Goal: Transaction & Acquisition: Purchase product/service

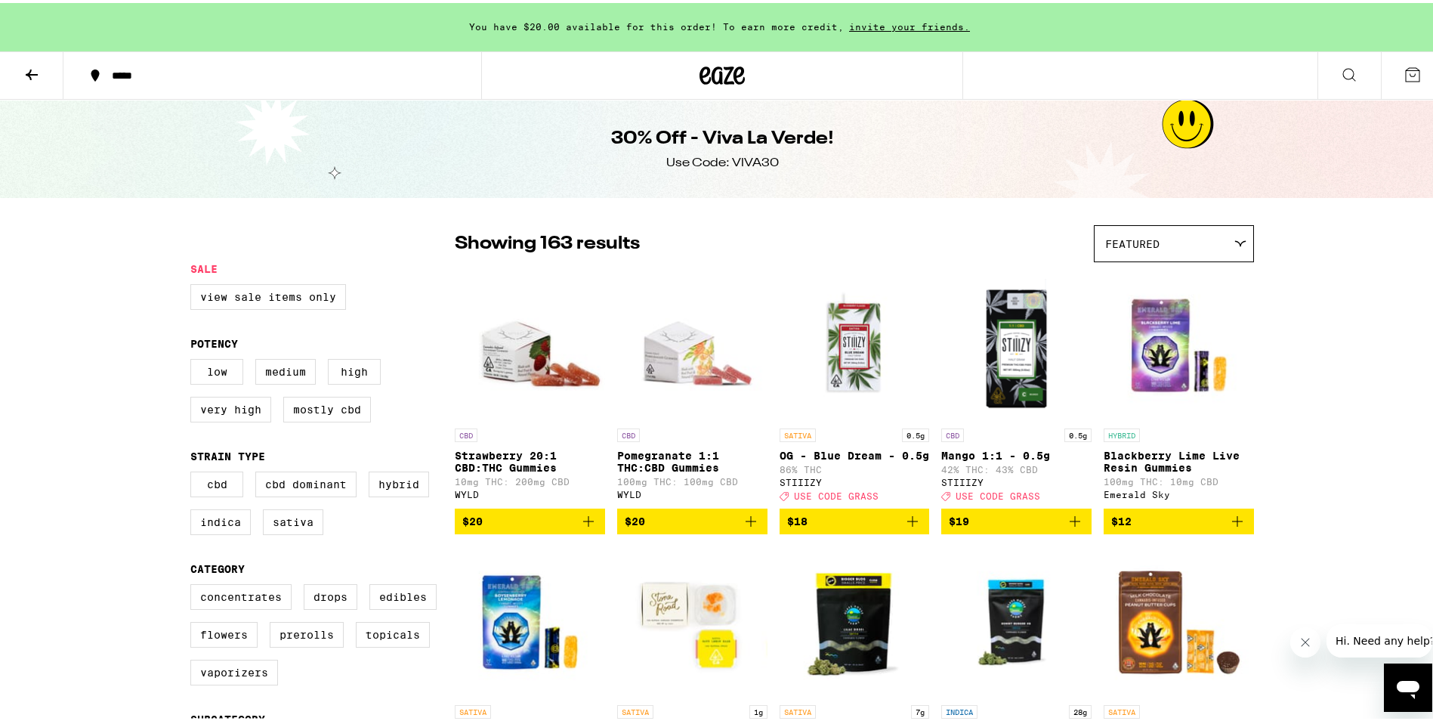
scroll to position [76, 0]
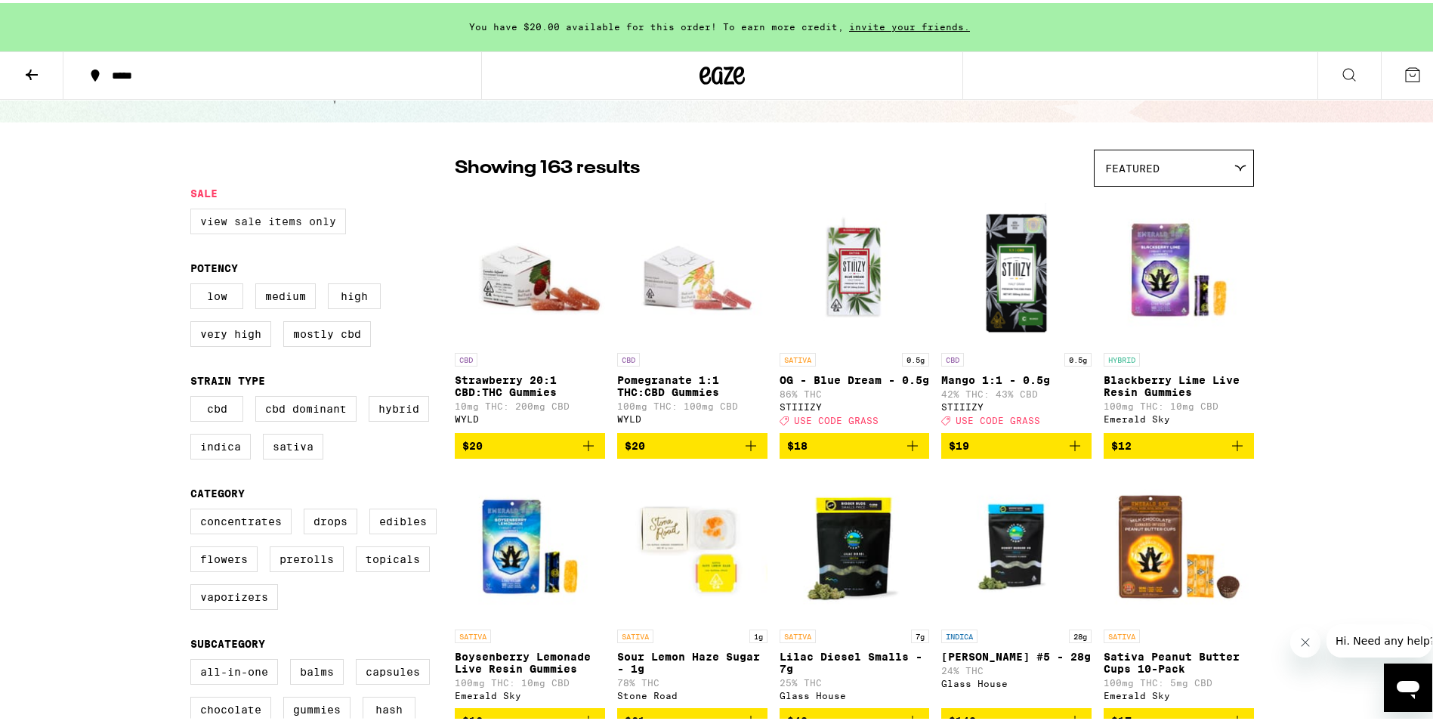
click at [317, 220] on label "View Sale Items Only" at bounding box center [268, 218] width 156 height 26
click at [194, 208] on input "View Sale Items Only" at bounding box center [193, 208] width 1 height 1
checkbox input "true"
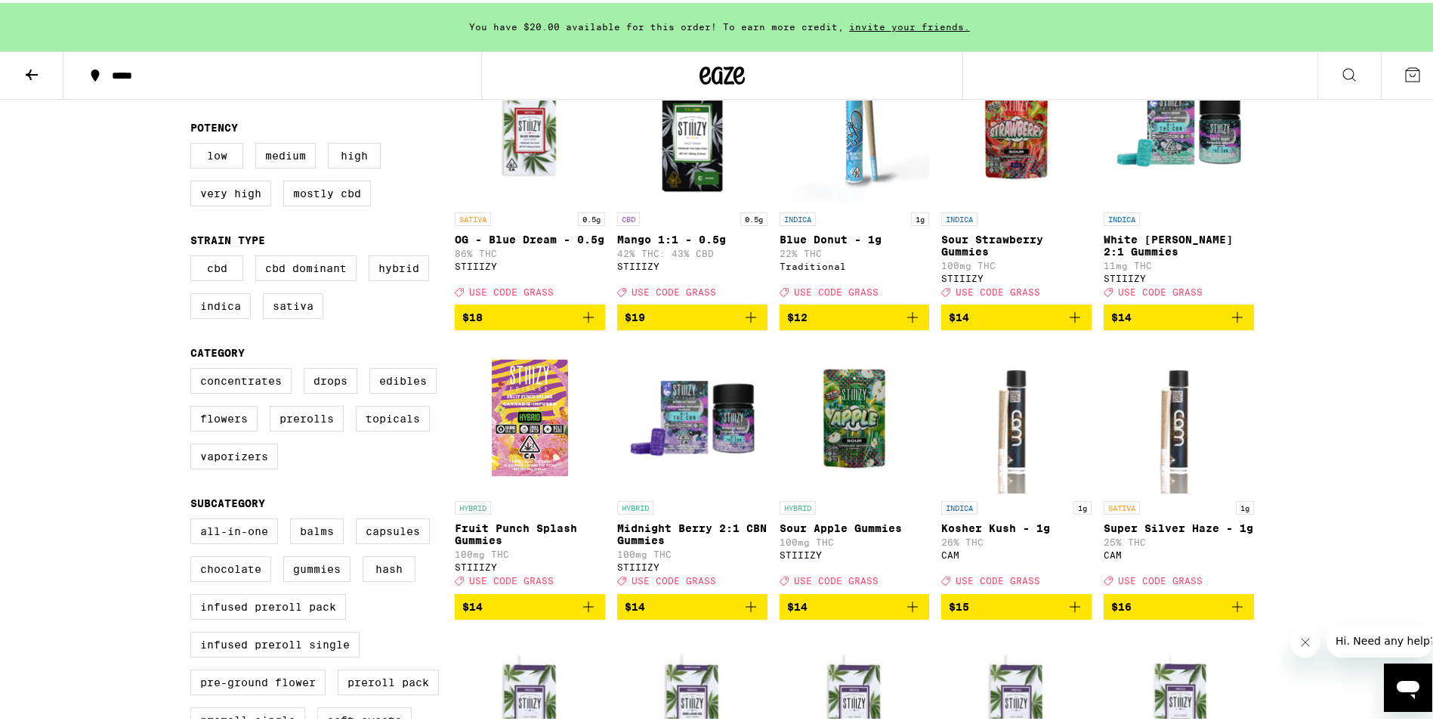
scroll to position [378, 0]
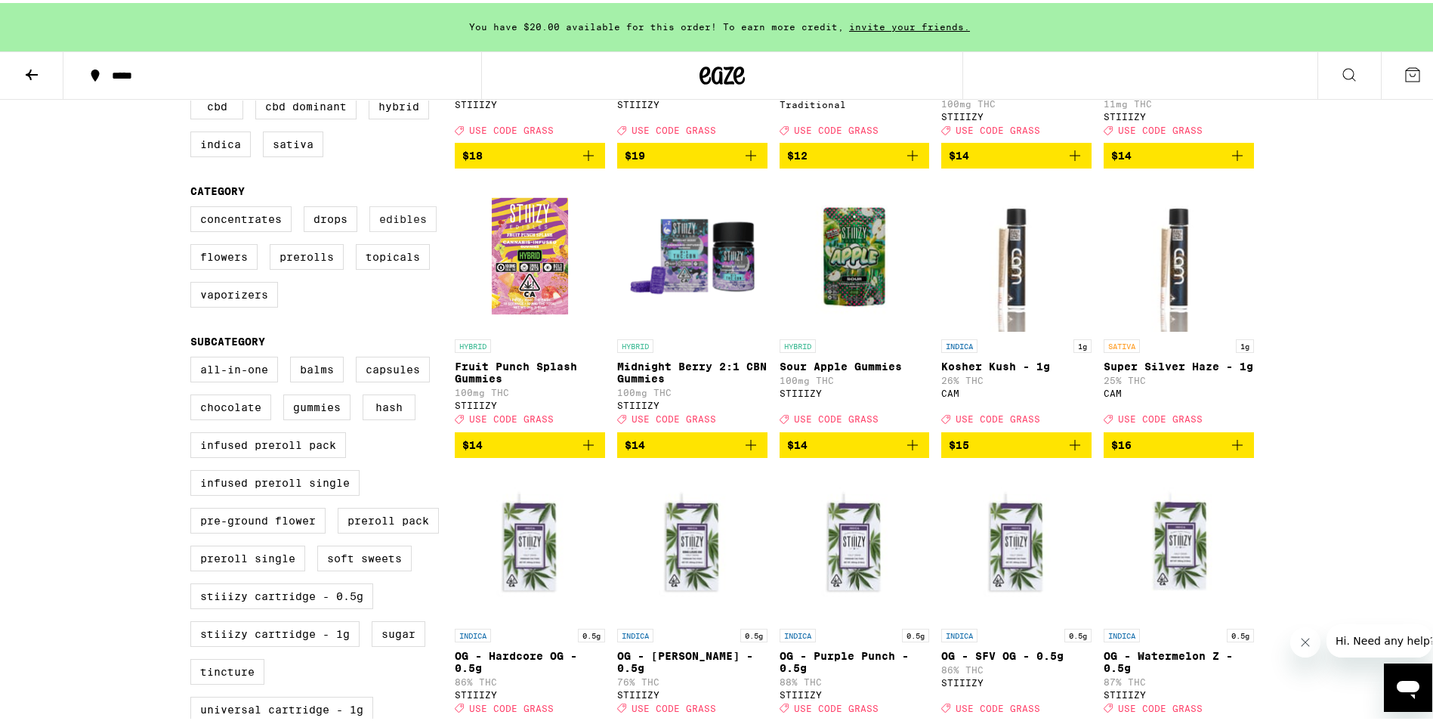
click at [395, 224] on label "Edibles" at bounding box center [402, 216] width 67 height 26
click at [194, 206] on input "Edibles" at bounding box center [193, 205] width 1 height 1
checkbox input "true"
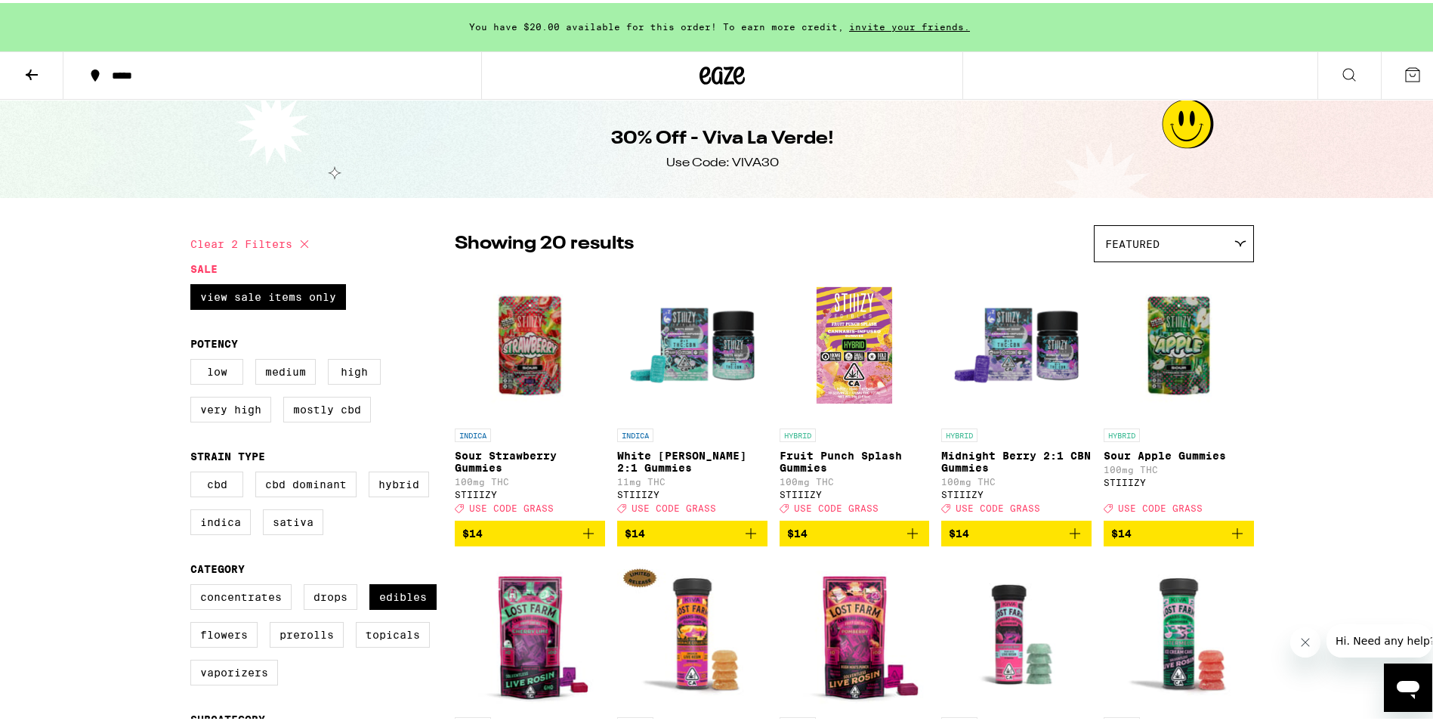
scroll to position [76, 0]
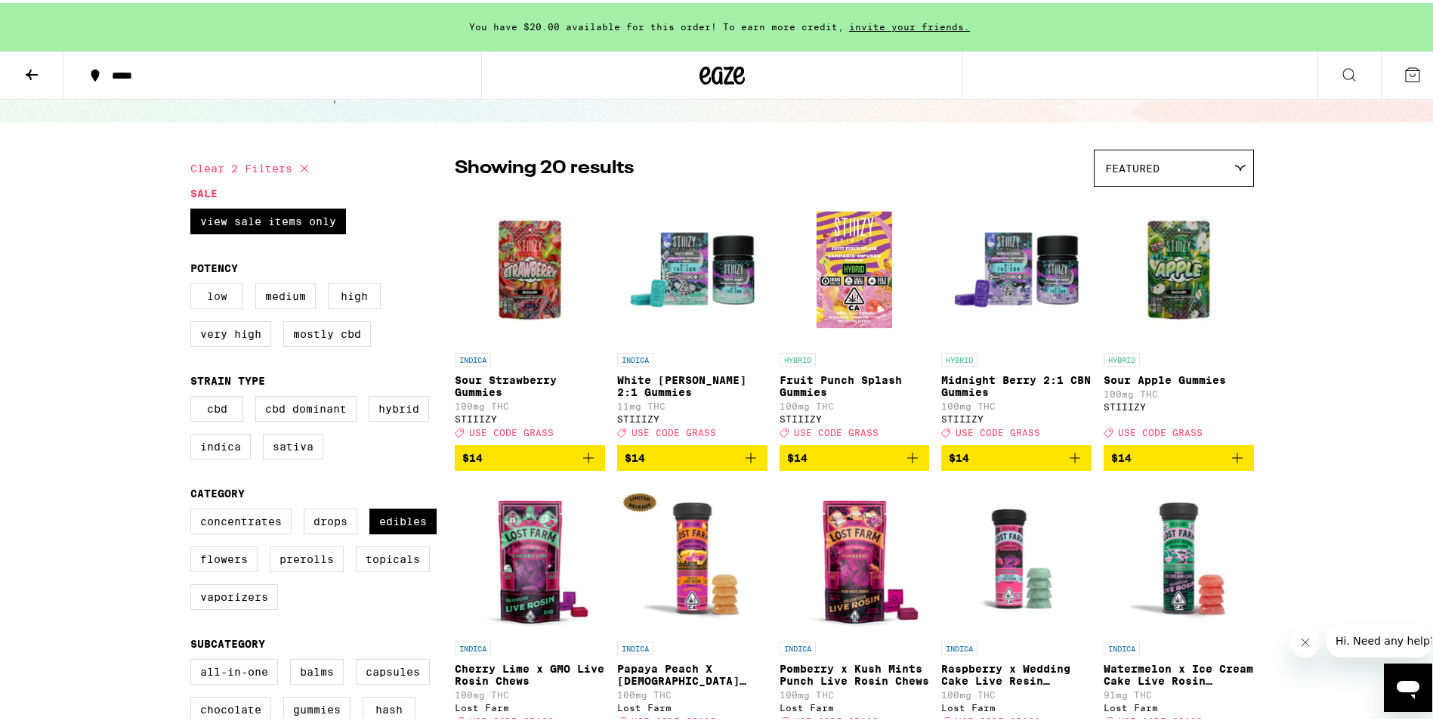
click at [215, 286] on label "Low" at bounding box center [216, 293] width 53 height 26
click at [194, 283] on input "Low" at bounding box center [193, 282] width 1 height 1
checkbox input "true"
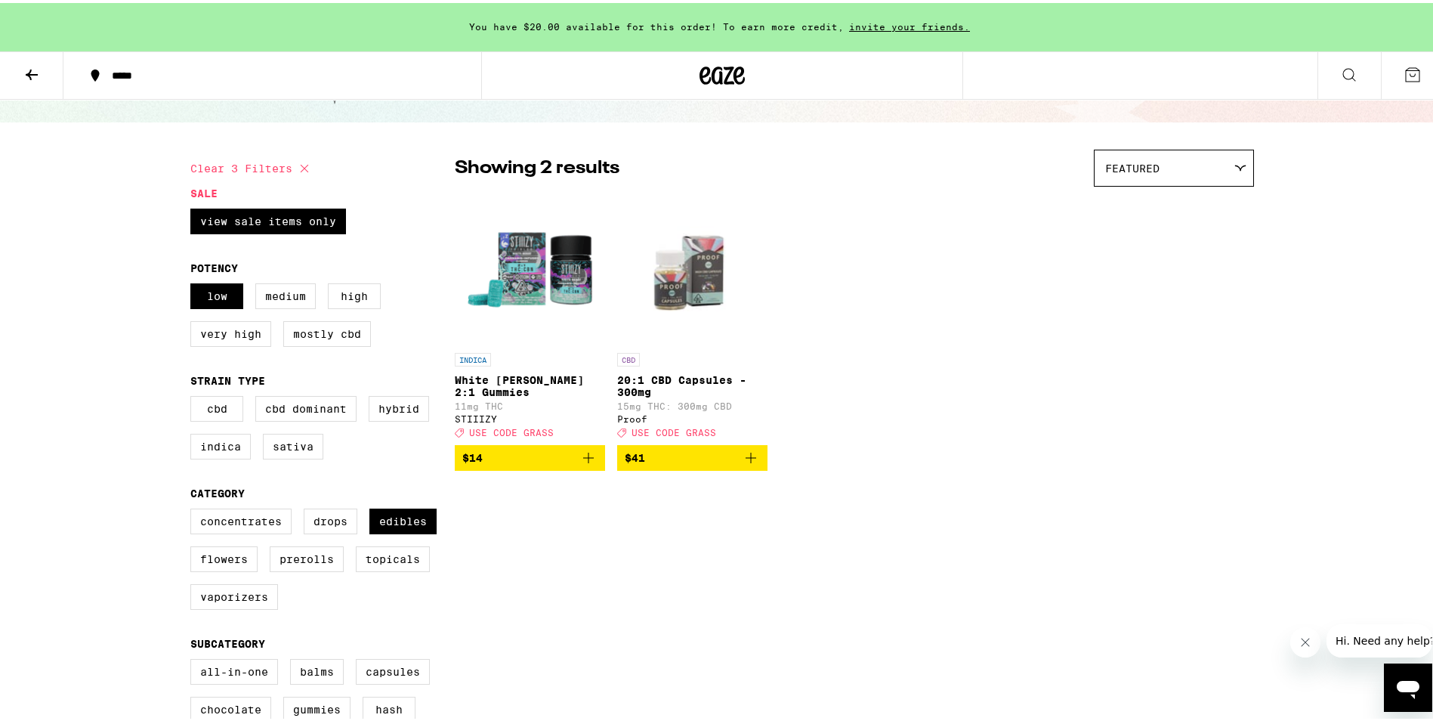
click at [698, 297] on img "Open page for 20:1 CBD Capsules - 300mg from Proof" at bounding box center [692, 266] width 150 height 151
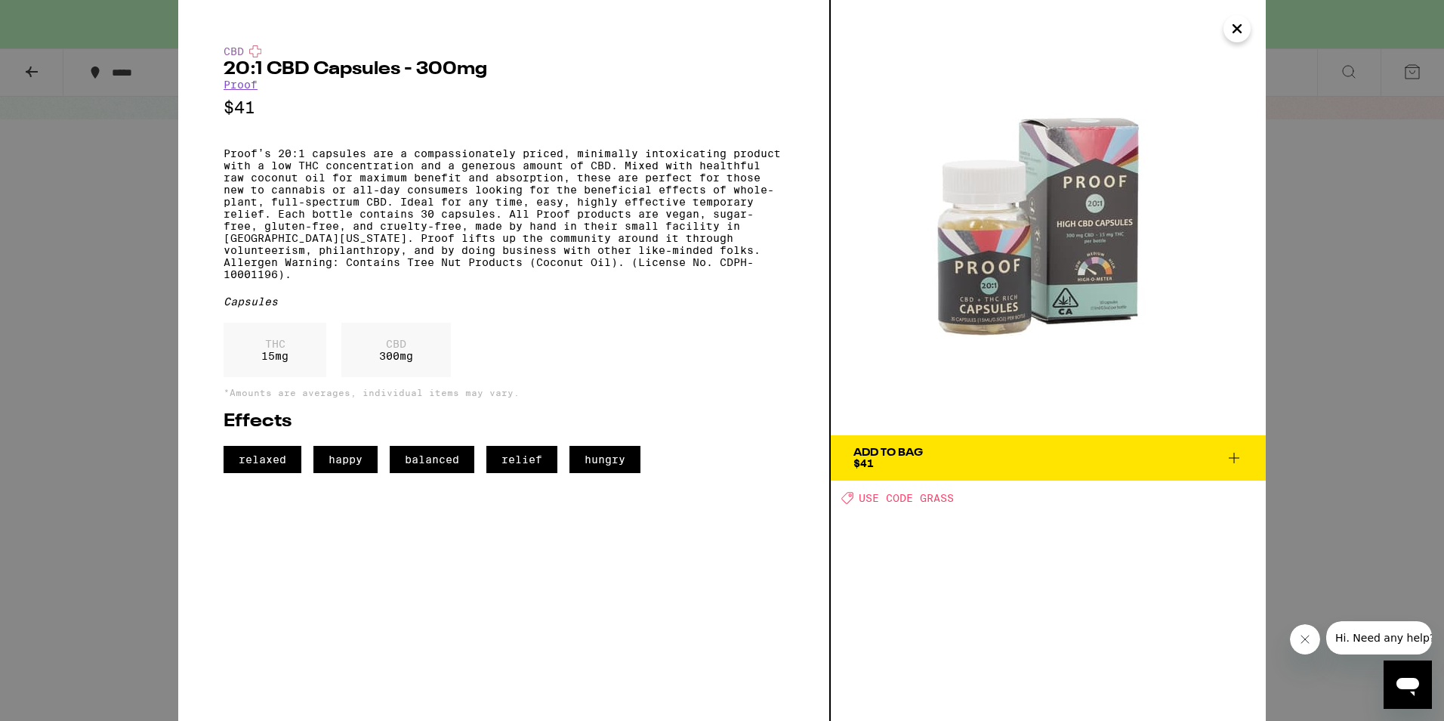
click at [1240, 29] on icon "Close" at bounding box center [1237, 28] width 18 height 23
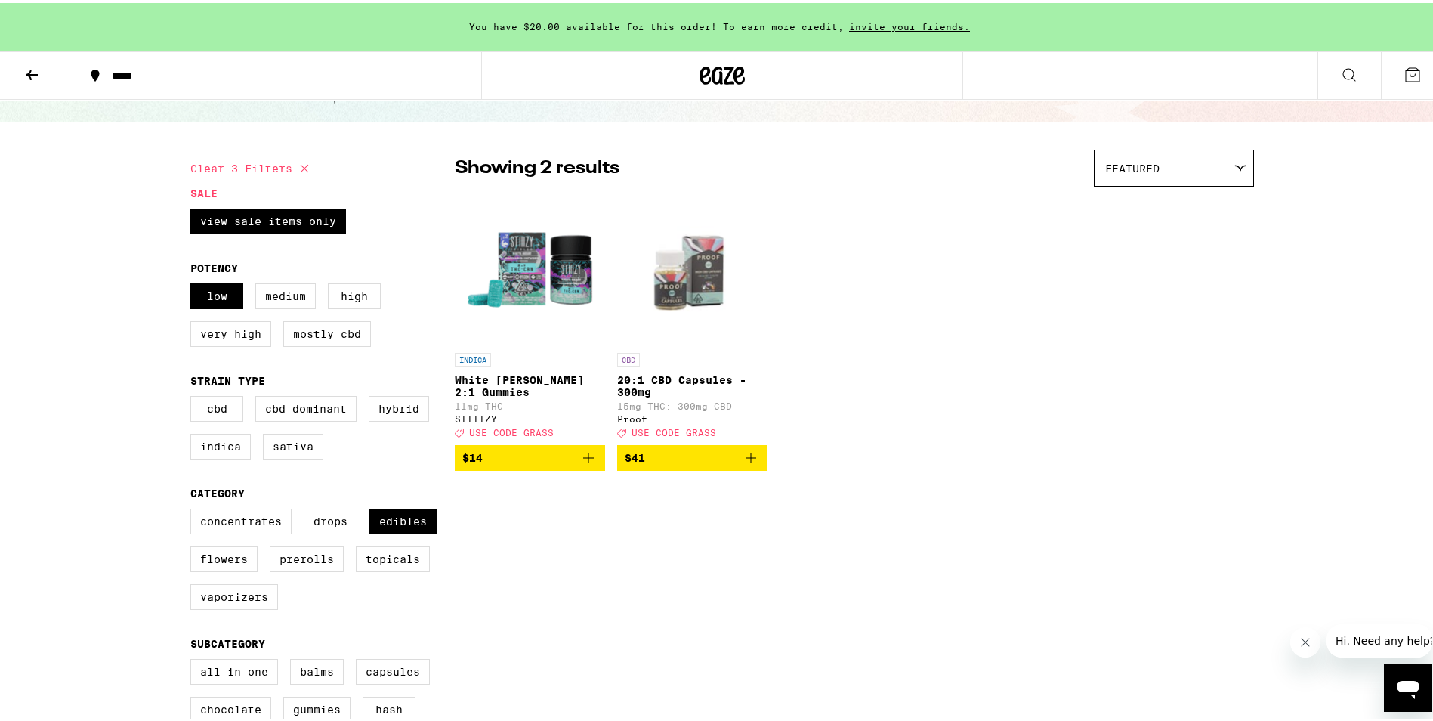
click at [567, 293] on img "Open page for White Berry 2:1 Gummies from STIIIZY" at bounding box center [530, 266] width 150 height 151
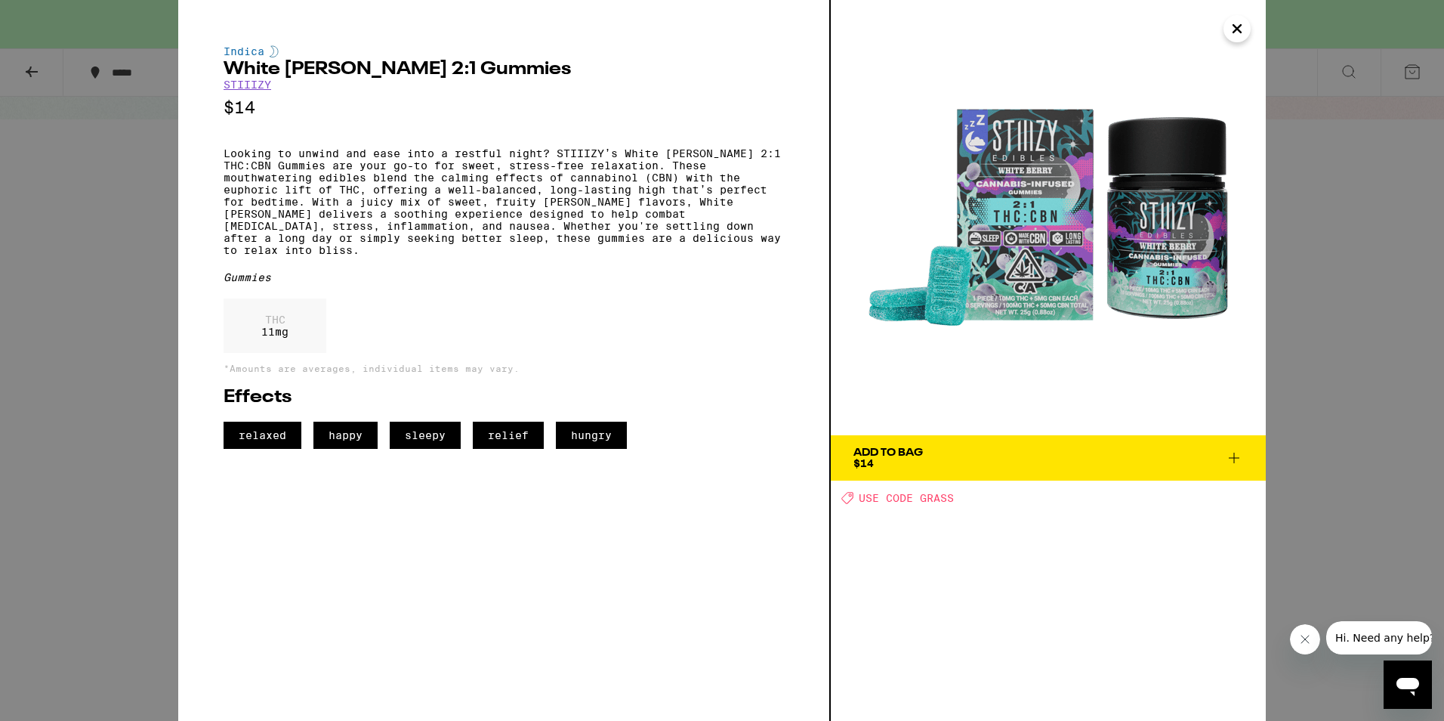
click at [1240, 28] on icon "Close" at bounding box center [1237, 28] width 18 height 23
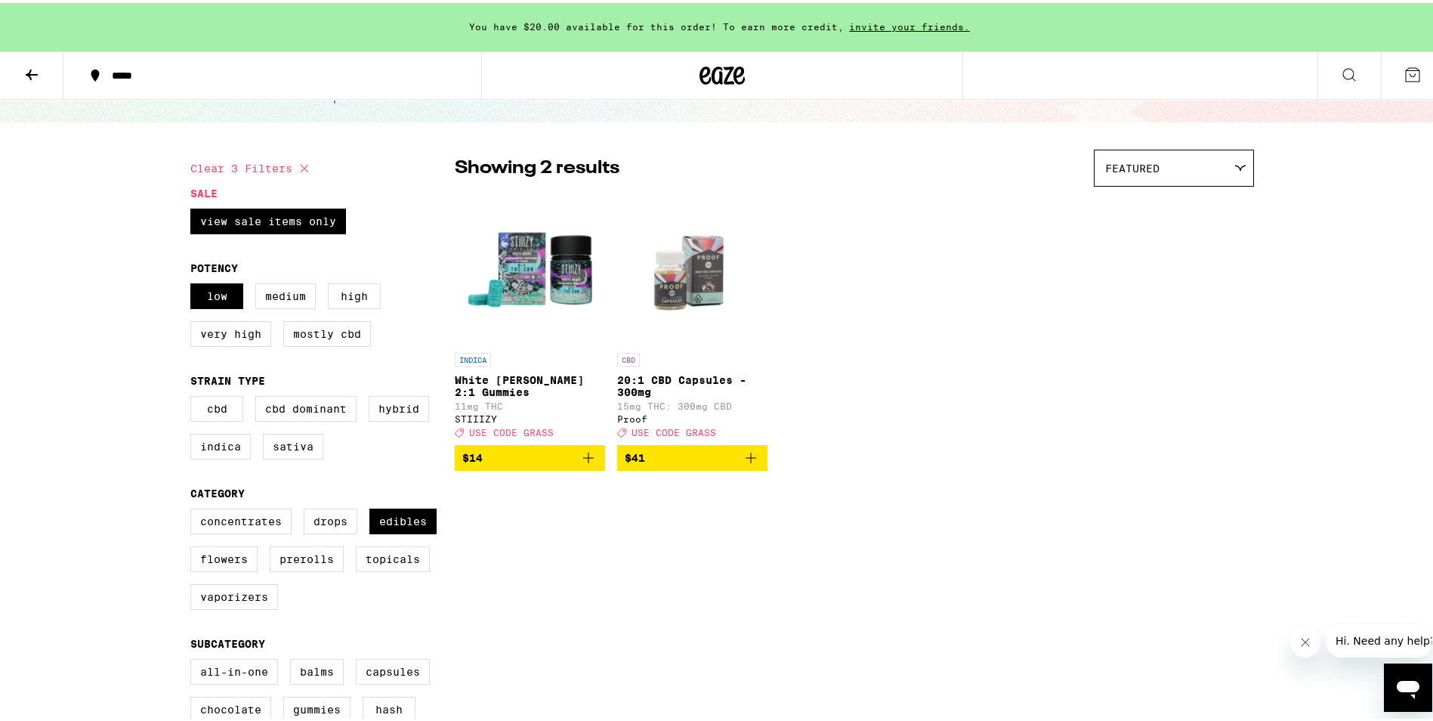
click at [25, 67] on icon at bounding box center [32, 72] width 18 height 18
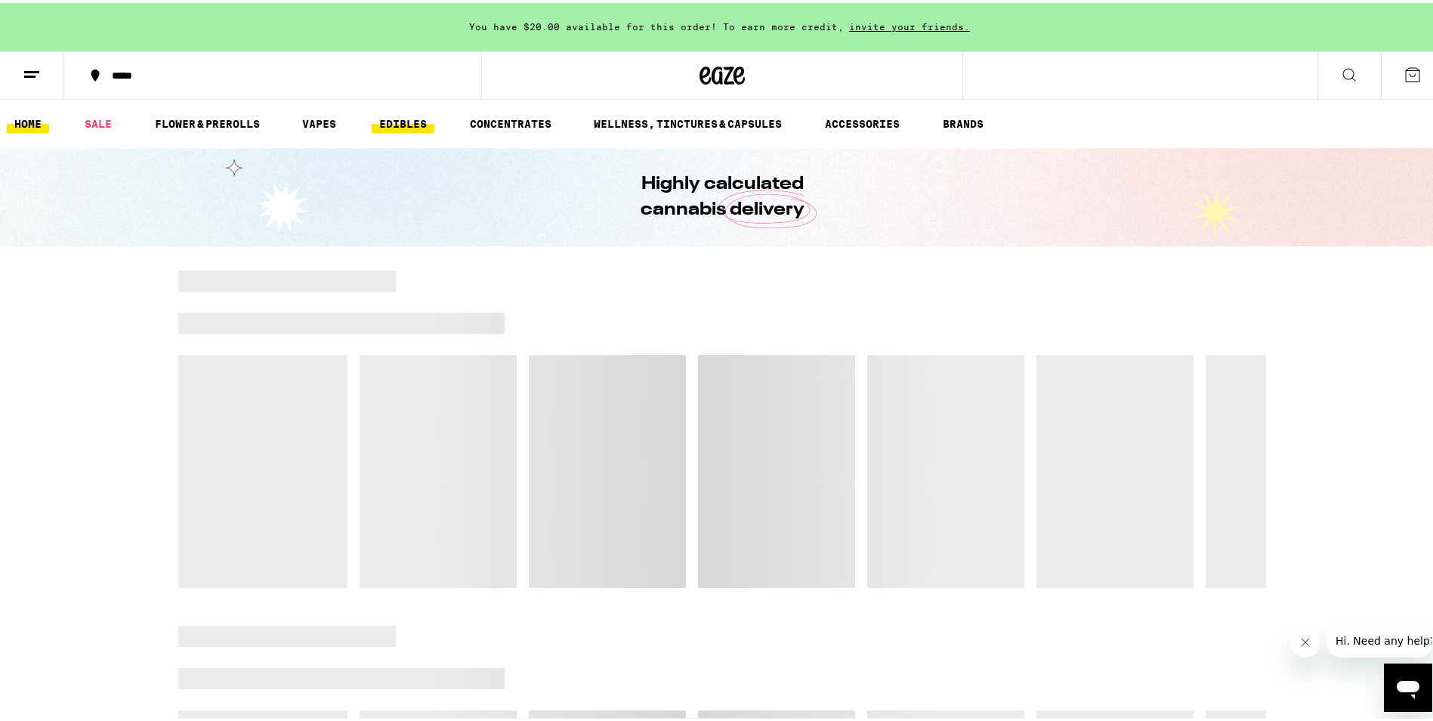
click at [419, 119] on link "EDIBLES" at bounding box center [403, 121] width 63 height 18
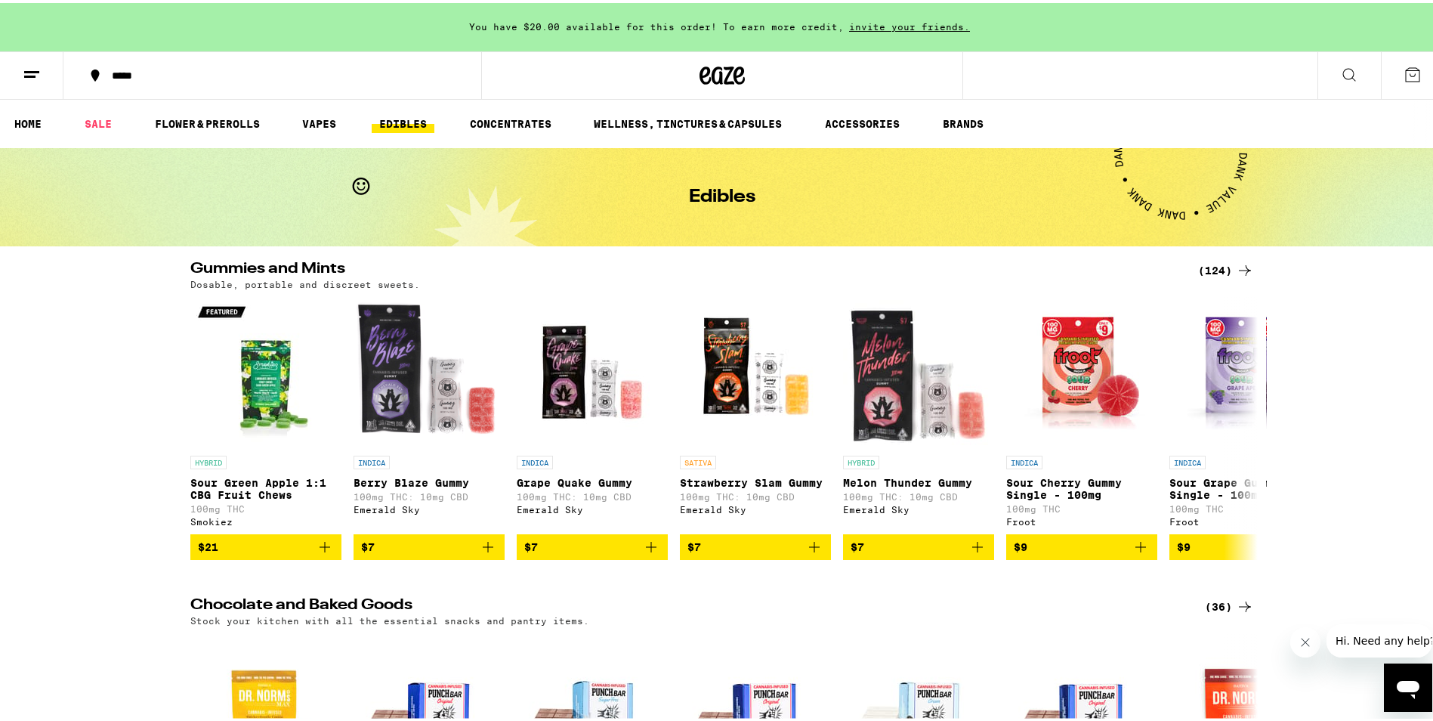
click at [1229, 267] on div "(124)" at bounding box center [1226, 267] width 56 height 18
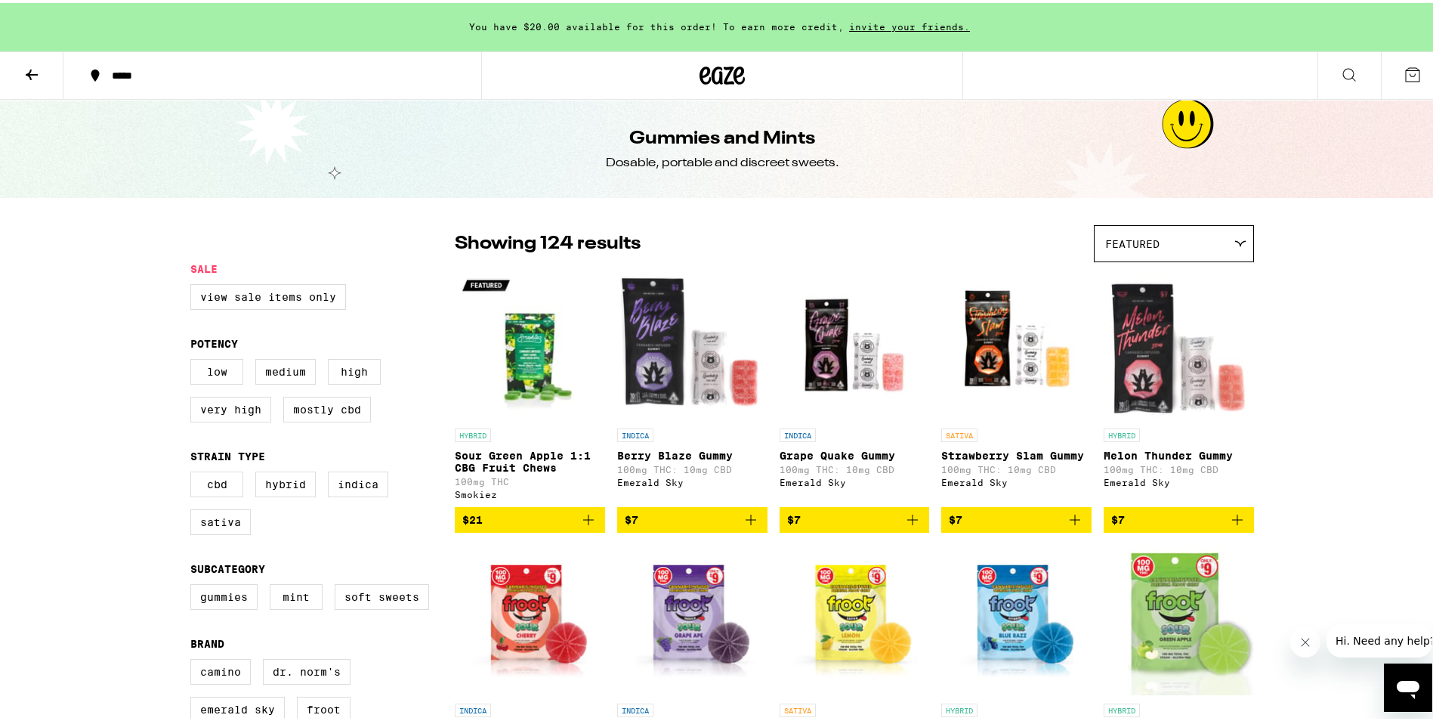
click at [1234, 242] on icon at bounding box center [1240, 240] width 12 height 7
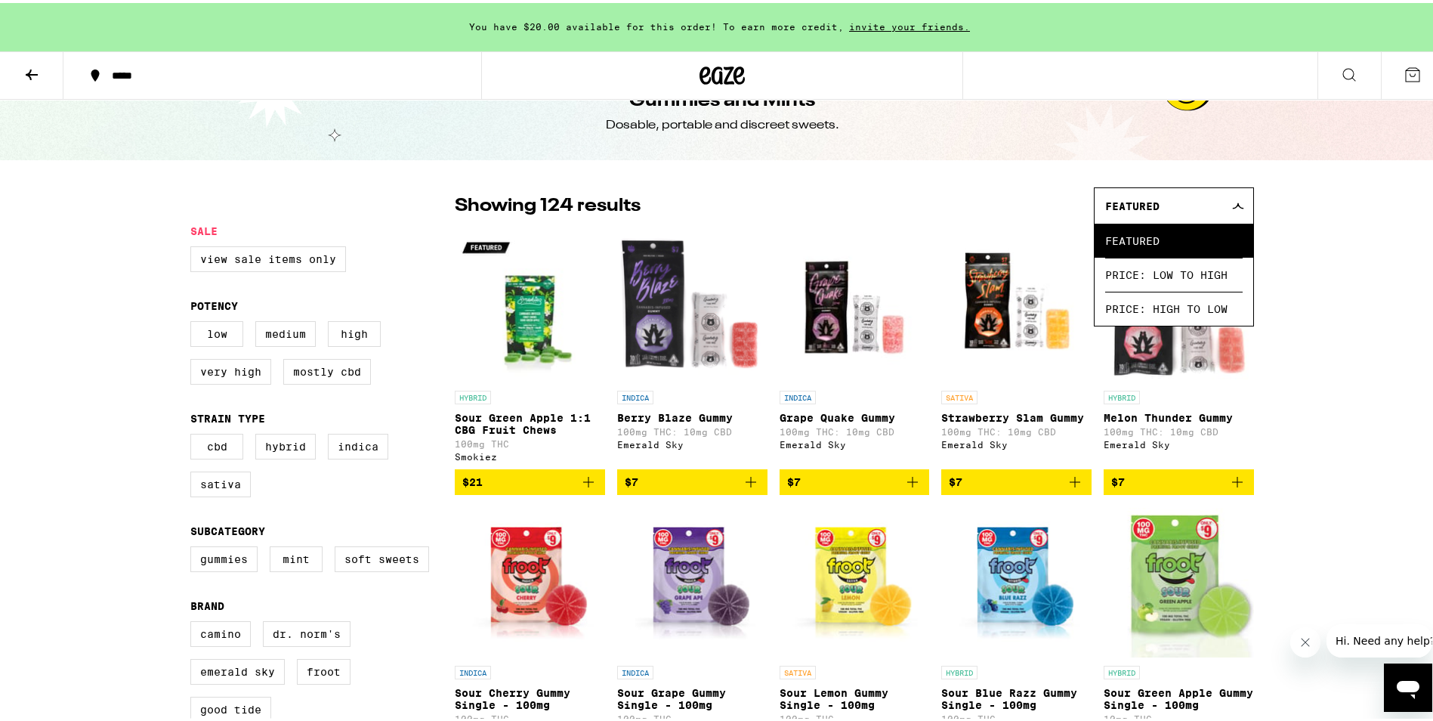
scroll to position [76, 0]
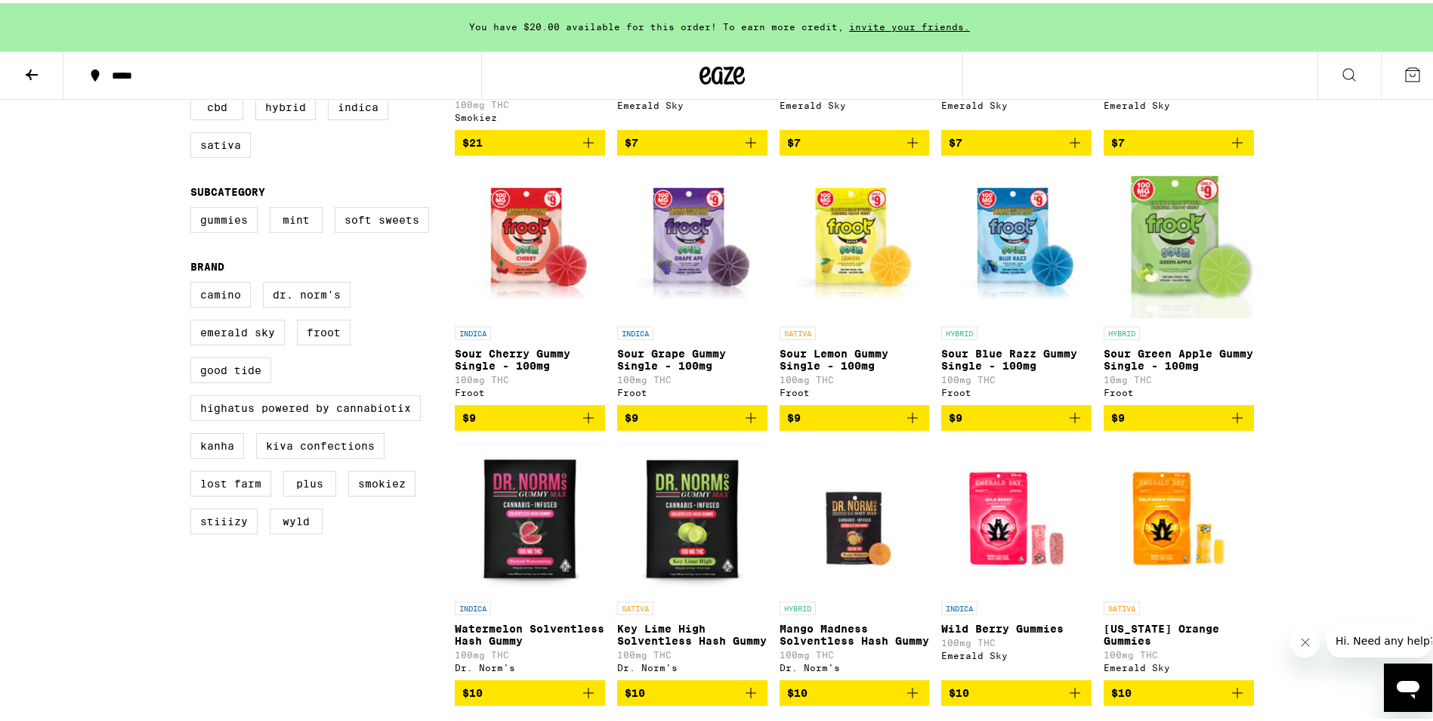
scroll to position [378, 0]
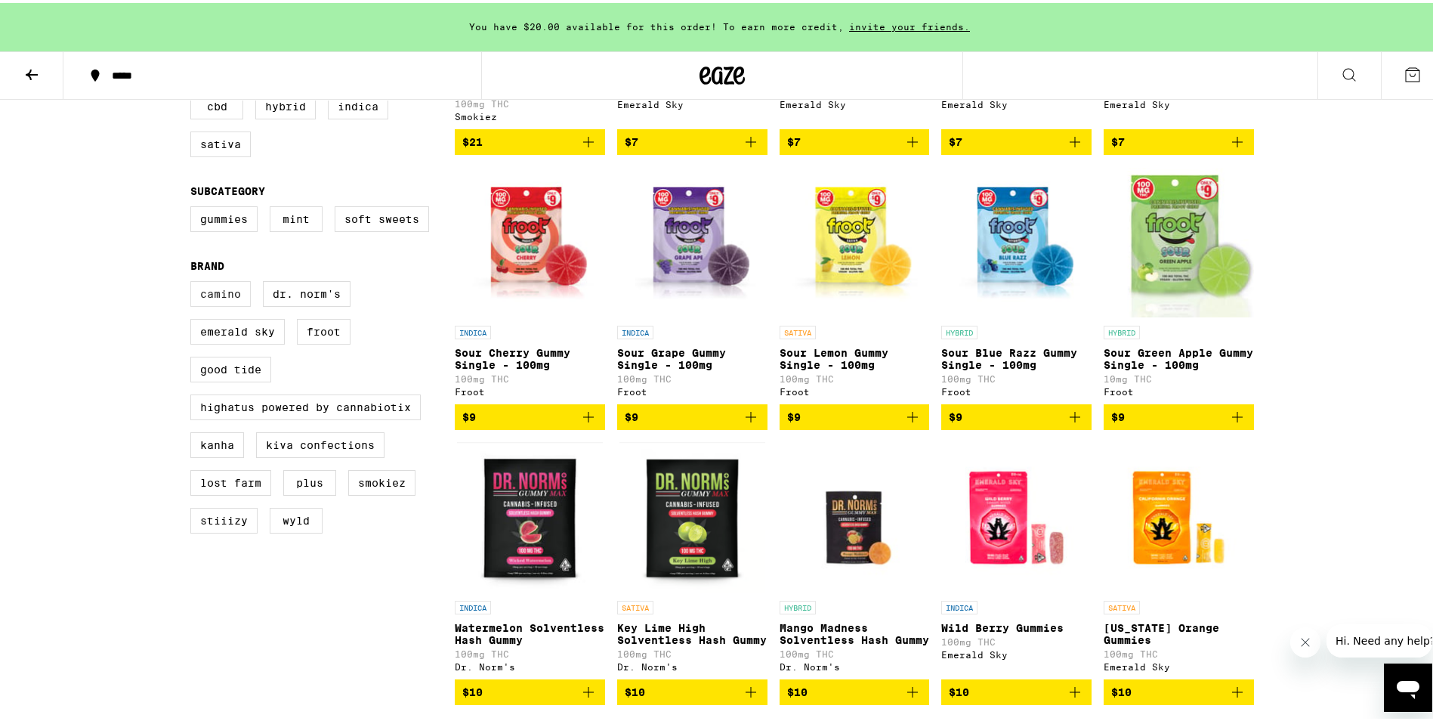
click at [213, 298] on label "Camino" at bounding box center [220, 291] width 60 height 26
click at [194, 281] on input "Camino" at bounding box center [193, 280] width 1 height 1
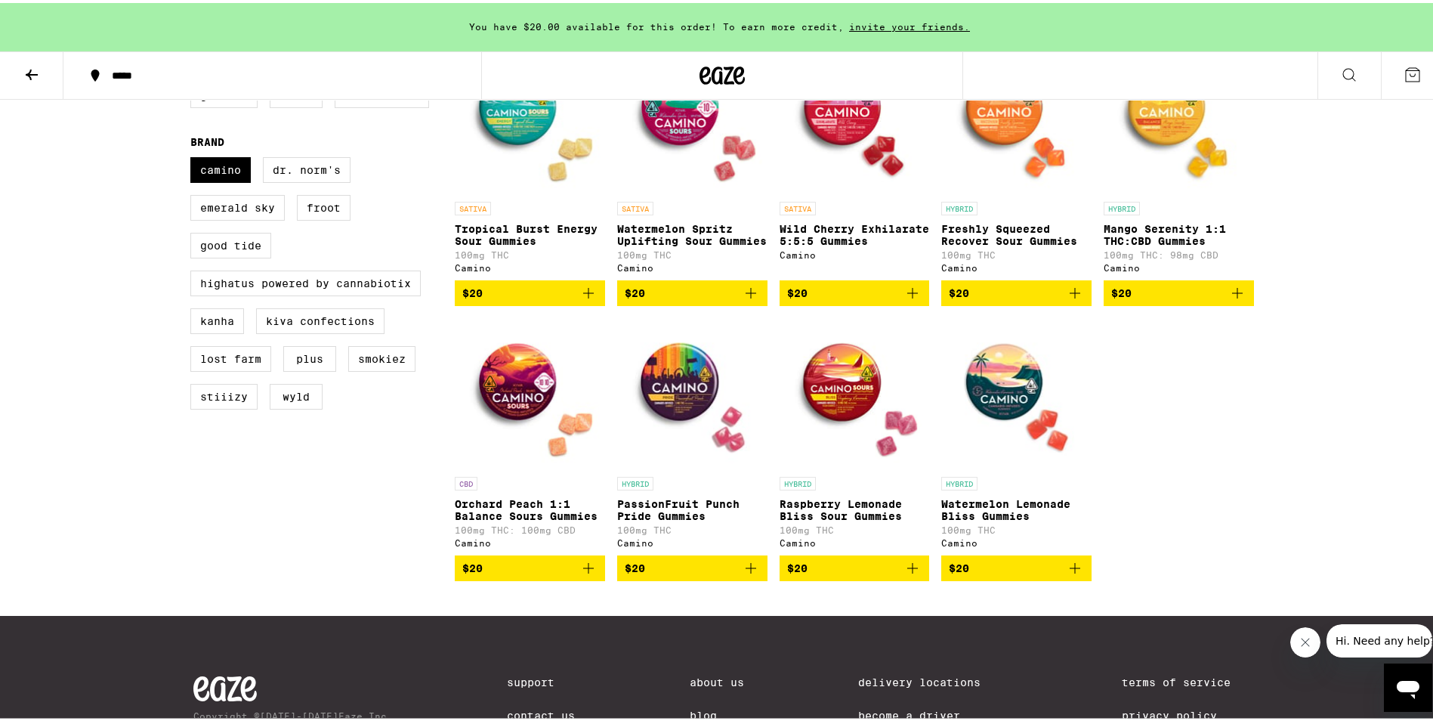
scroll to position [529, 0]
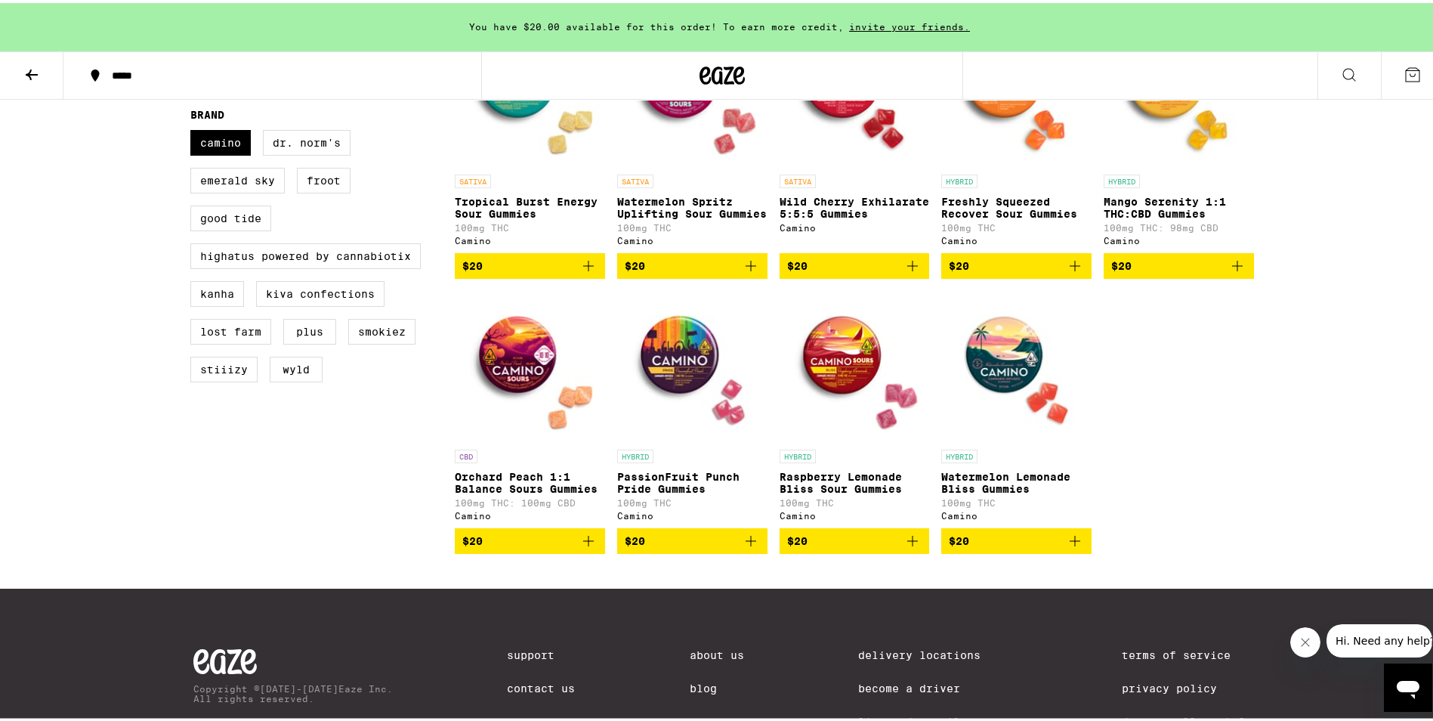
click at [514, 419] on img "Open page for Orchard Peach 1:1 Balance Sours Gummies from Camino" at bounding box center [530, 363] width 150 height 151
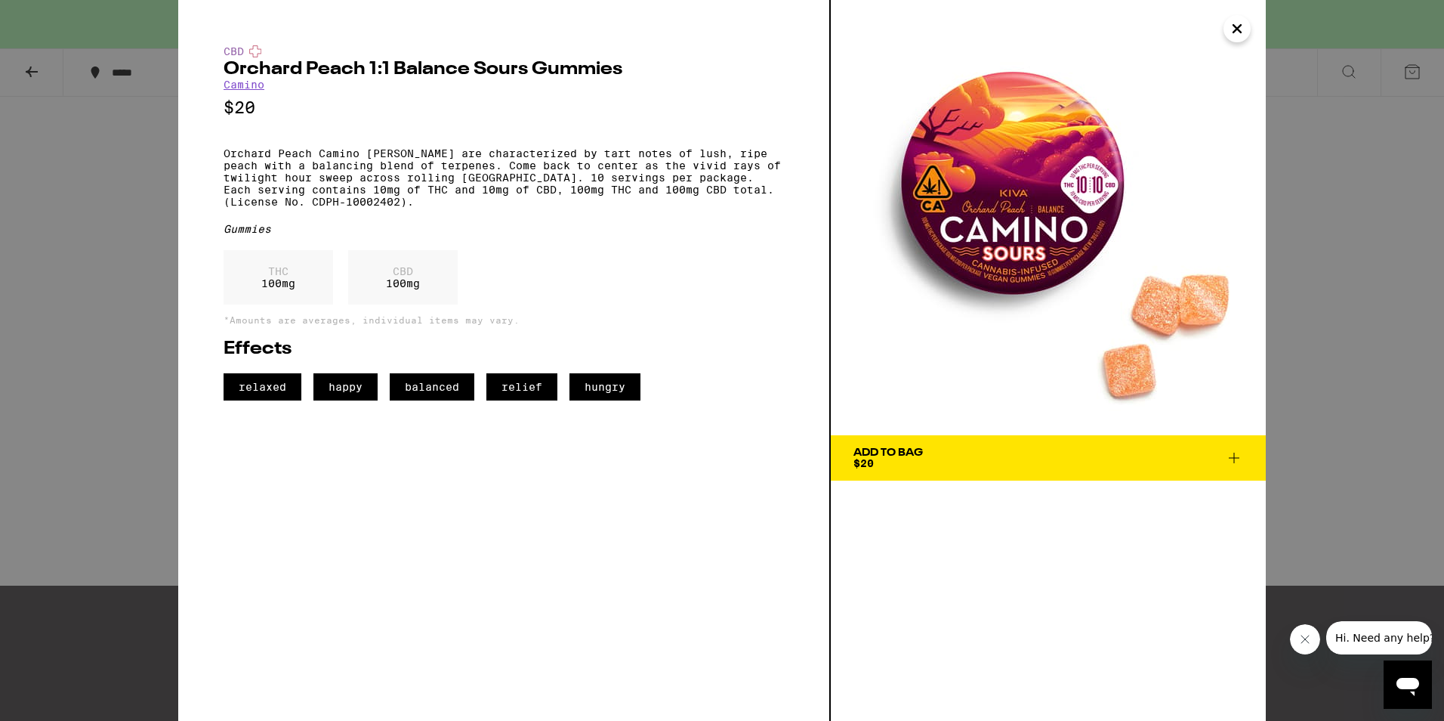
click at [1231, 34] on icon "Close" at bounding box center [1237, 28] width 18 height 23
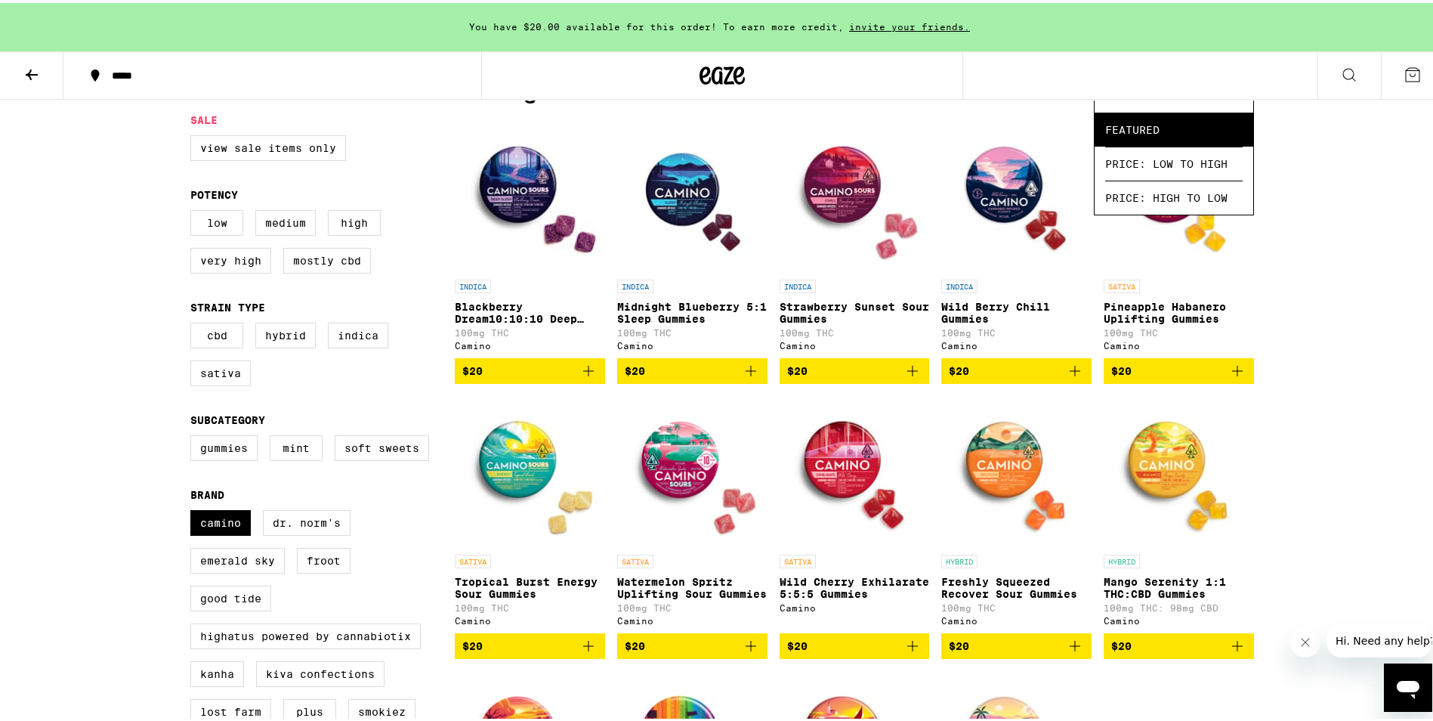
scroll to position [76, 0]
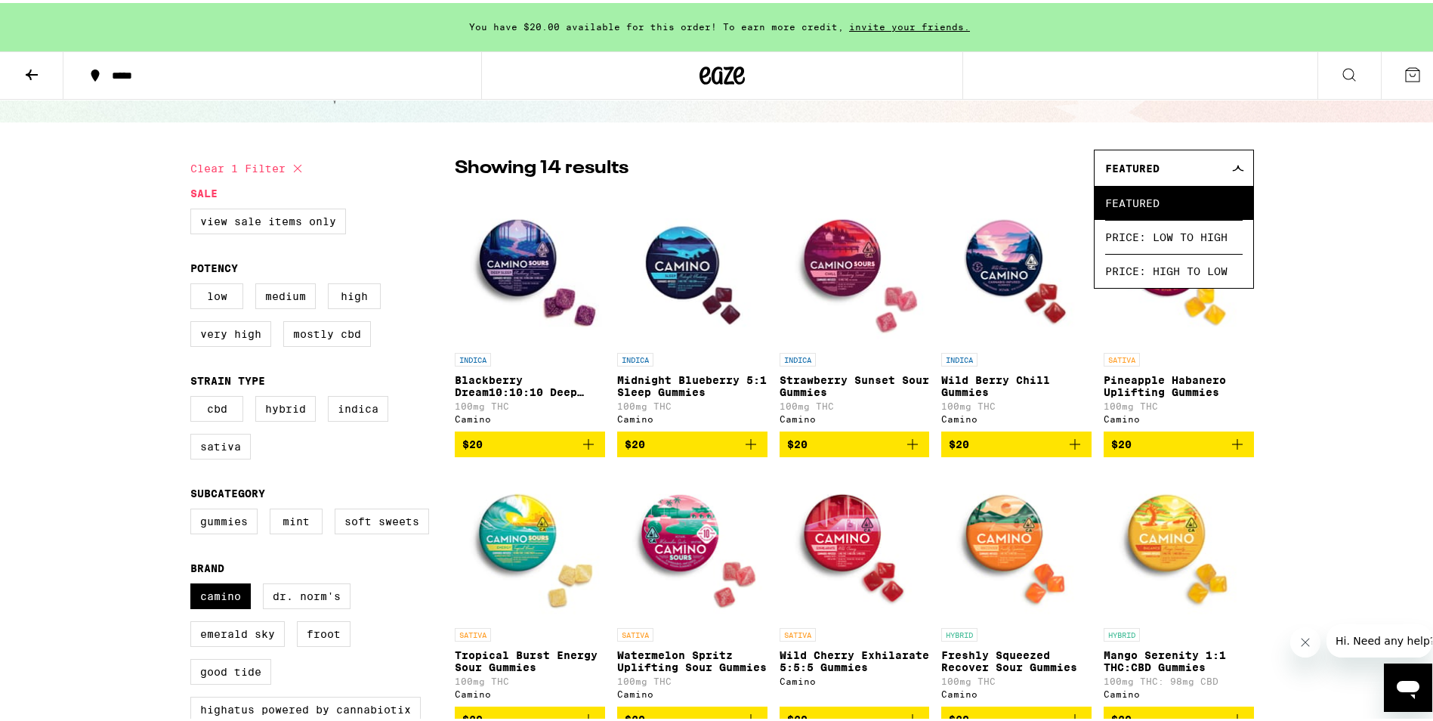
click at [1379, 406] on div "You have $20.00 available for this order! To earn more credit, invite your frie…" at bounding box center [722, 600] width 1444 height 1353
click at [204, 604] on label "Camino" at bounding box center [220, 593] width 60 height 26
click at [194, 583] on input "Camino" at bounding box center [193, 582] width 1 height 1
checkbox input "false"
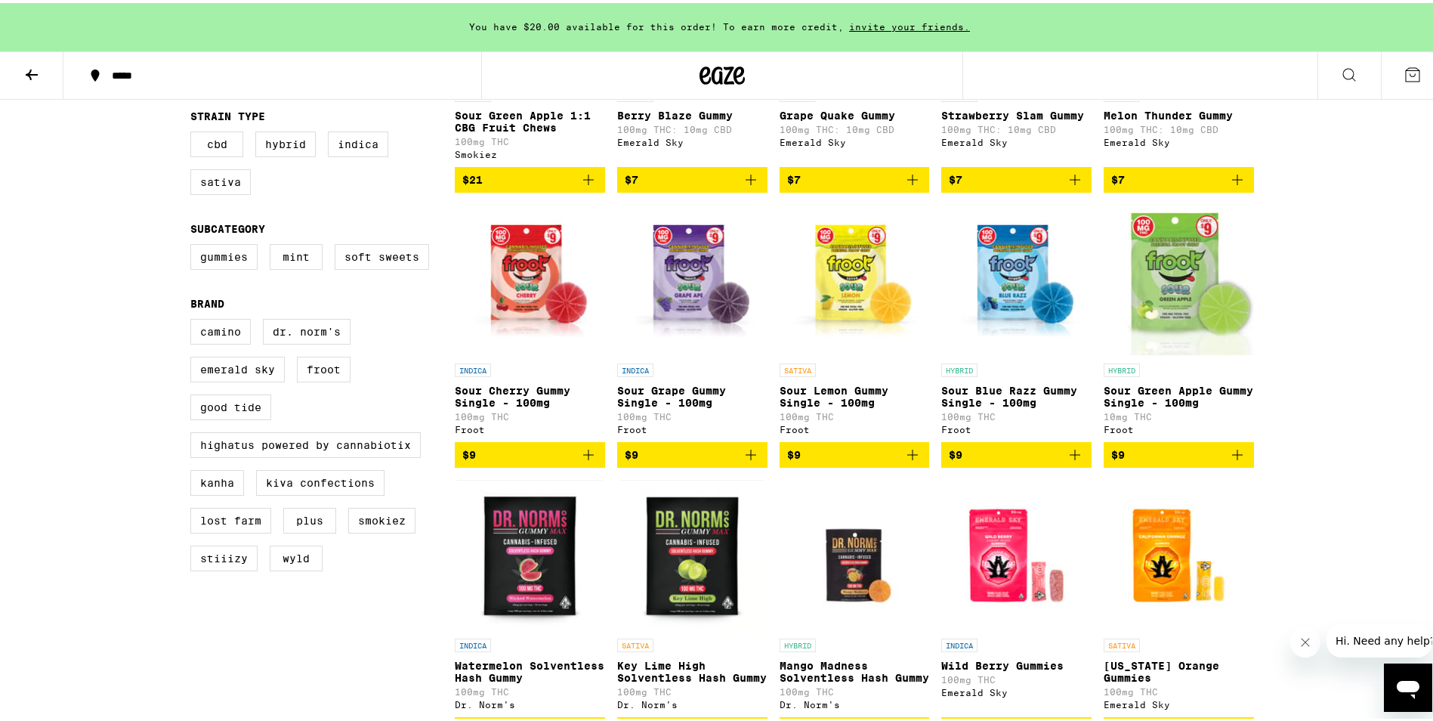
scroll to position [378, 0]
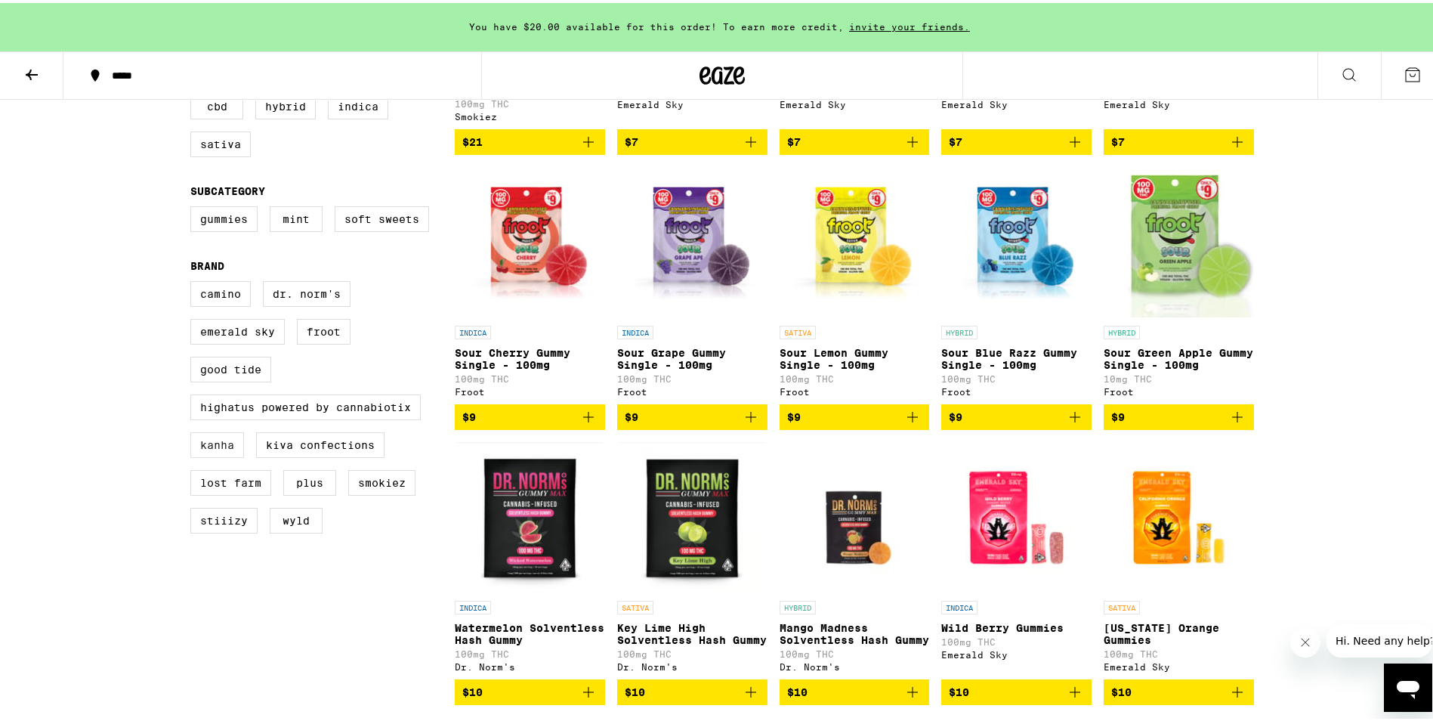
click at [217, 455] on label "Kanha" at bounding box center [217, 442] width 54 height 26
click at [194, 281] on input "Kanha" at bounding box center [193, 280] width 1 height 1
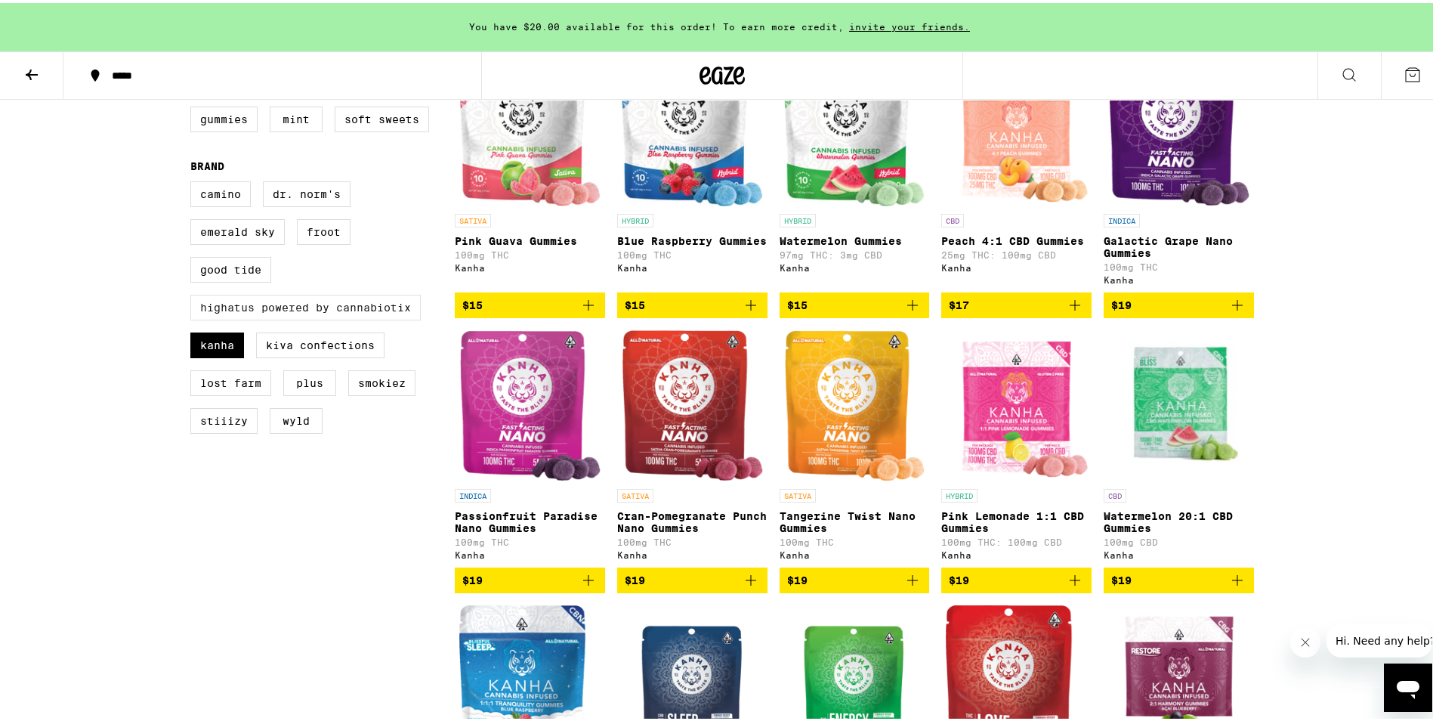
scroll to position [453, 0]
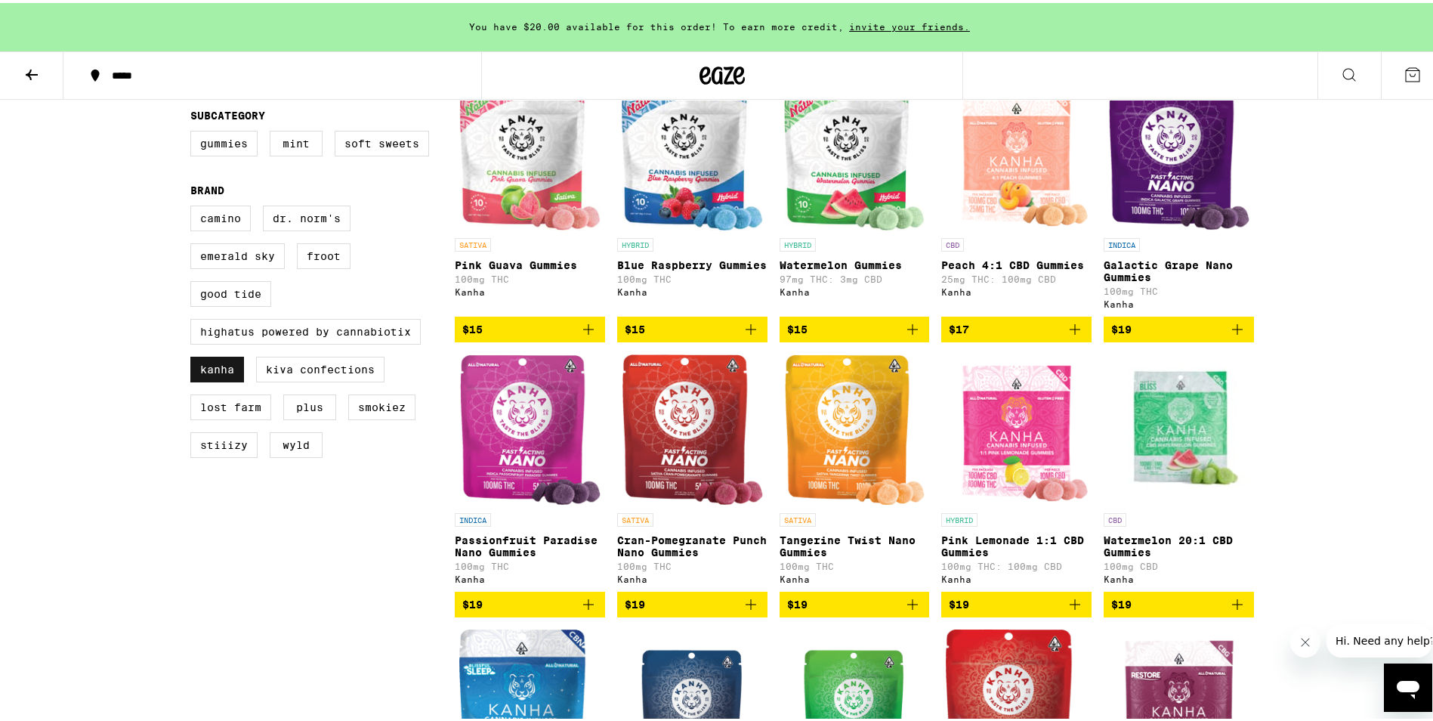
click at [223, 379] on label "Kanha" at bounding box center [217, 367] width 54 height 26
click at [194, 205] on input "Kanha" at bounding box center [193, 205] width 1 height 1
checkbox input "false"
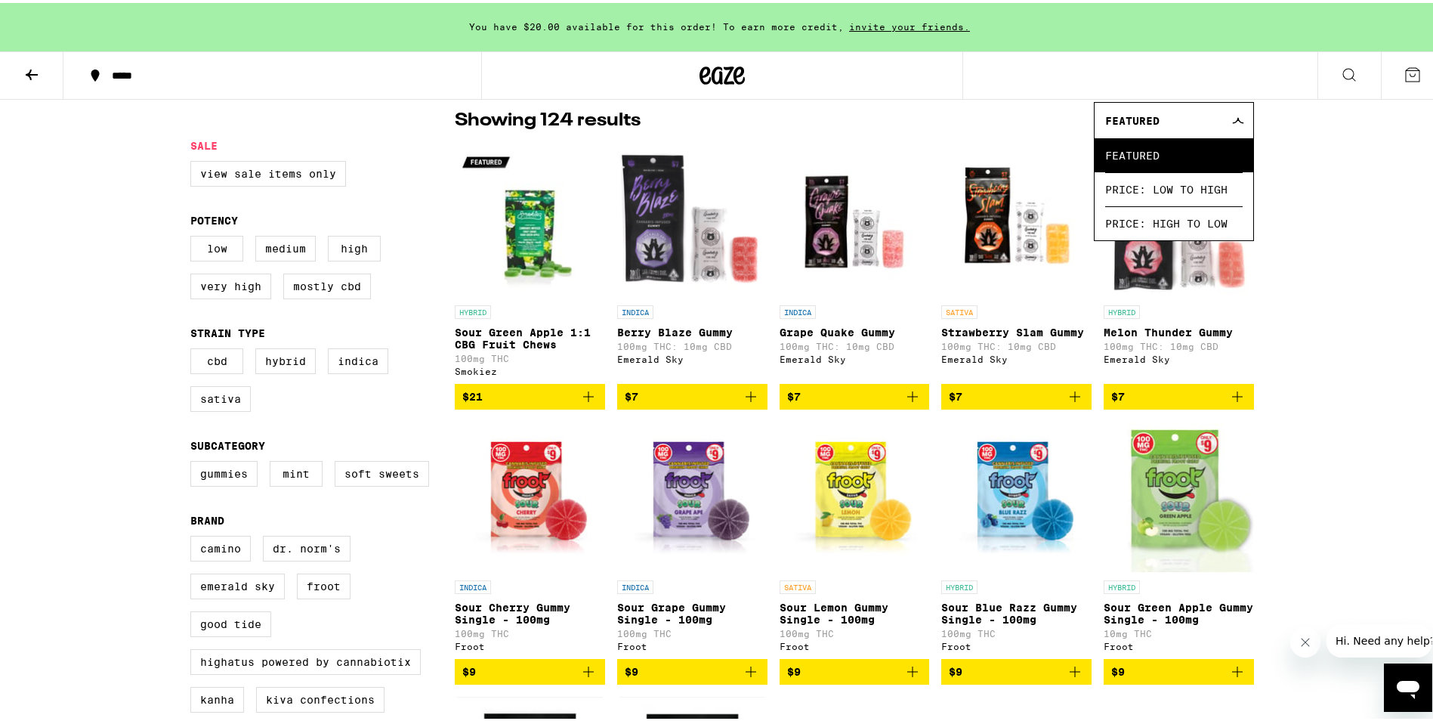
scroll to position [76, 0]
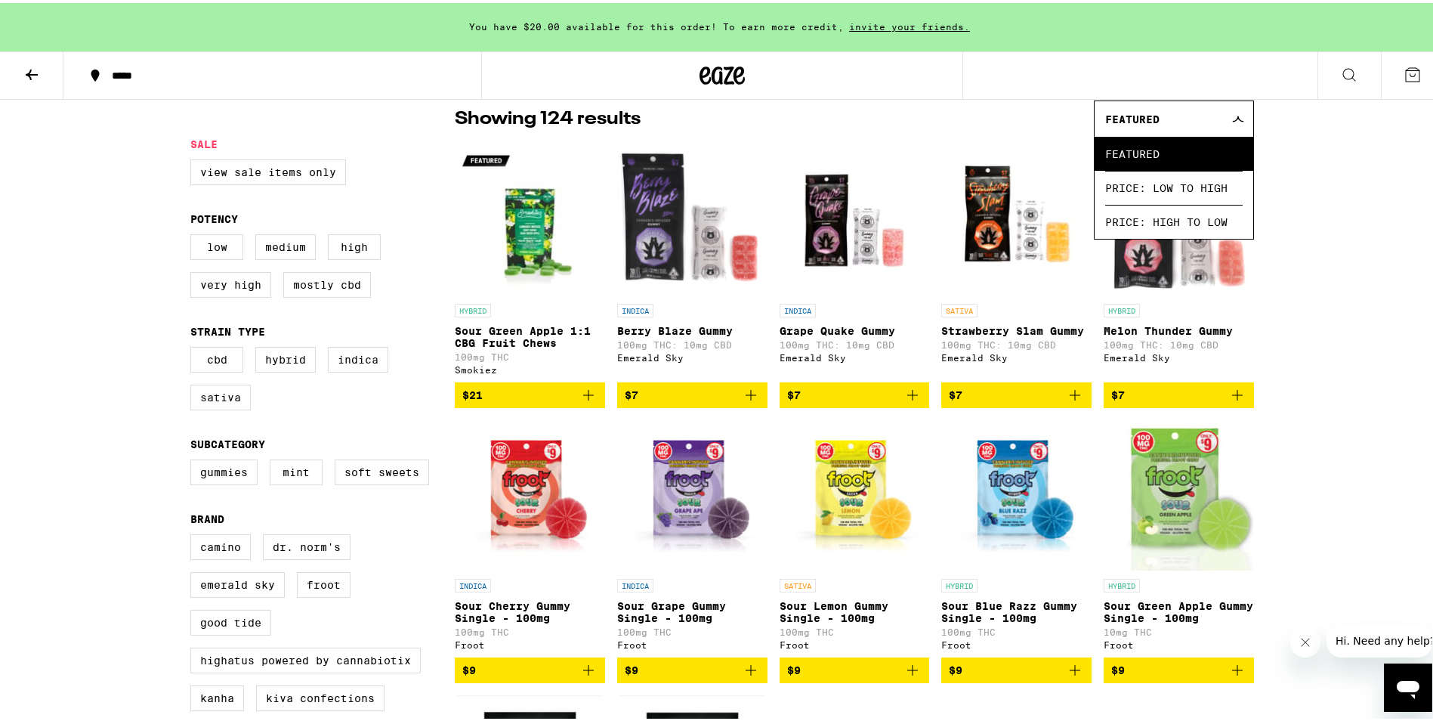
scroll to position [151, 0]
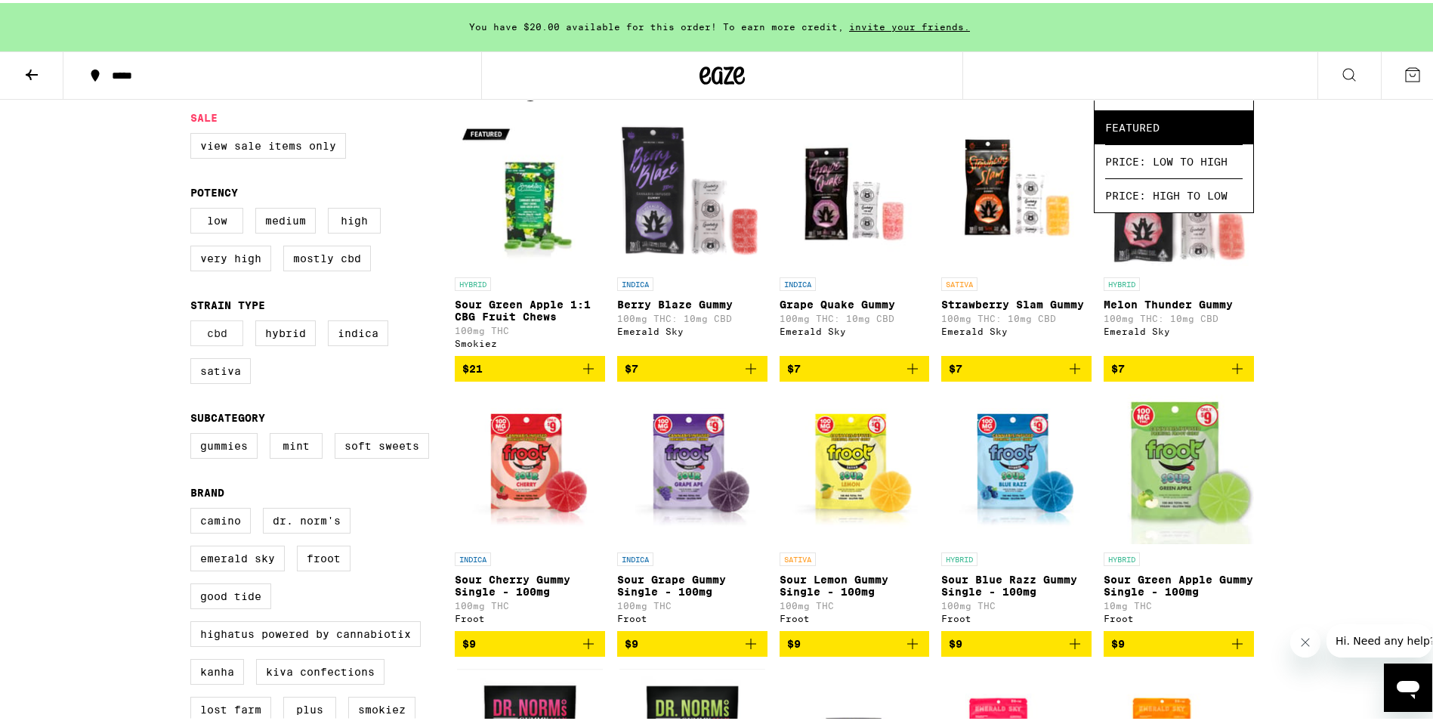
click at [218, 343] on label "CBD" at bounding box center [216, 330] width 53 height 26
click at [194, 320] on input "CBD" at bounding box center [193, 320] width 1 height 1
checkbox input "true"
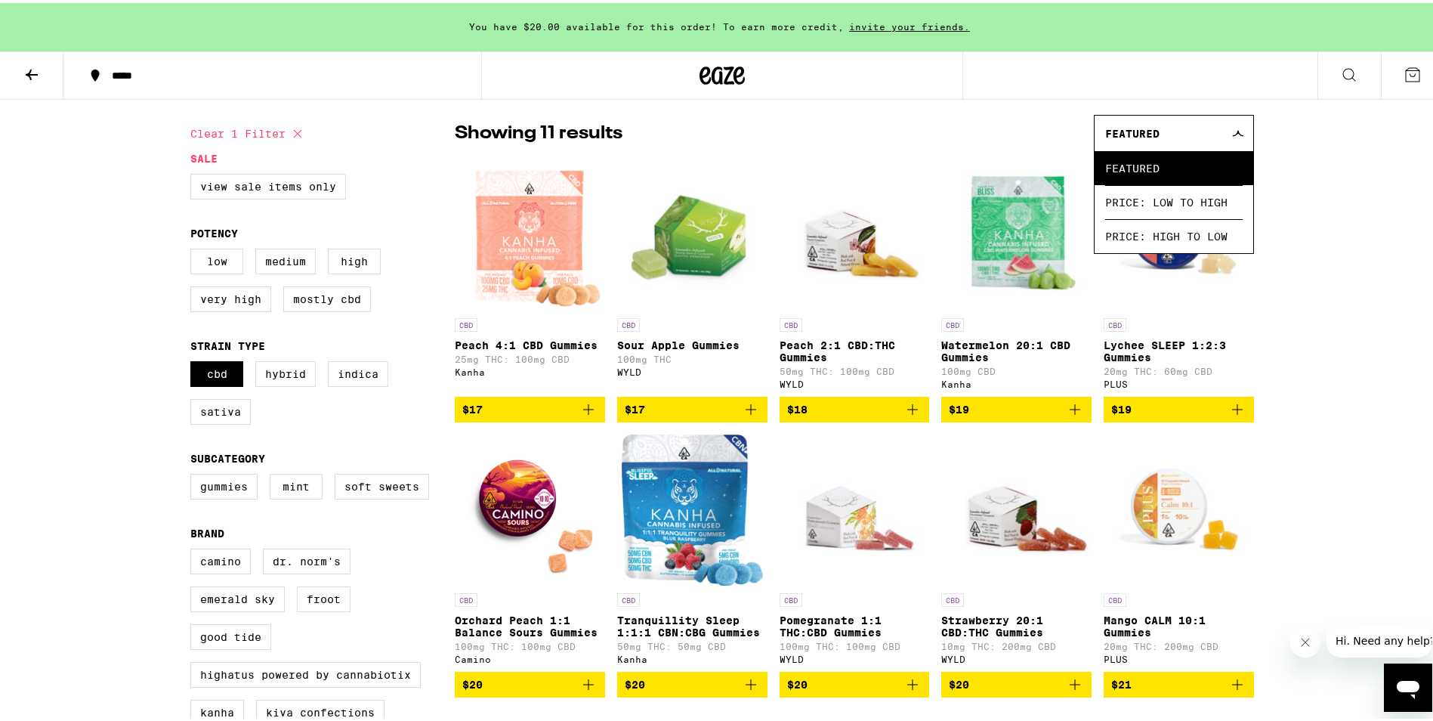
scroll to position [76, 0]
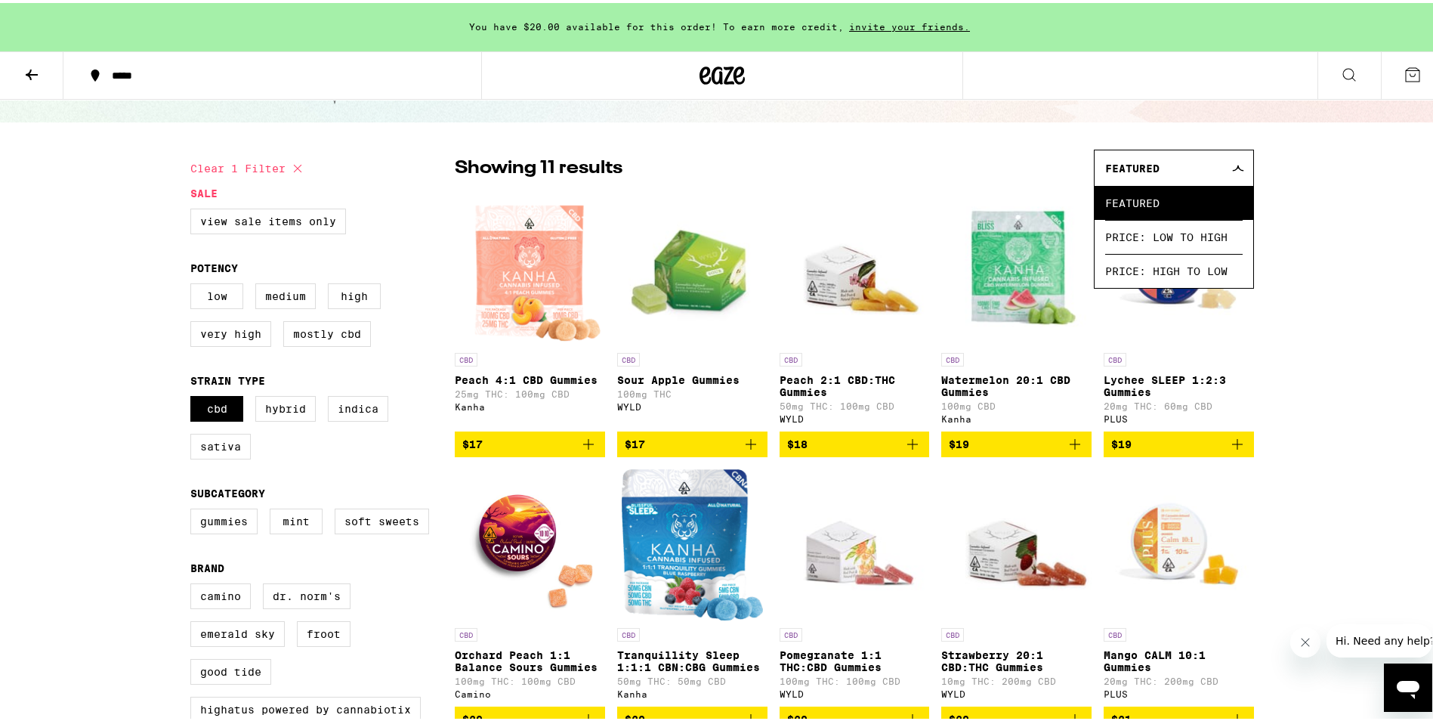
click at [1232, 168] on icon at bounding box center [1238, 165] width 12 height 7
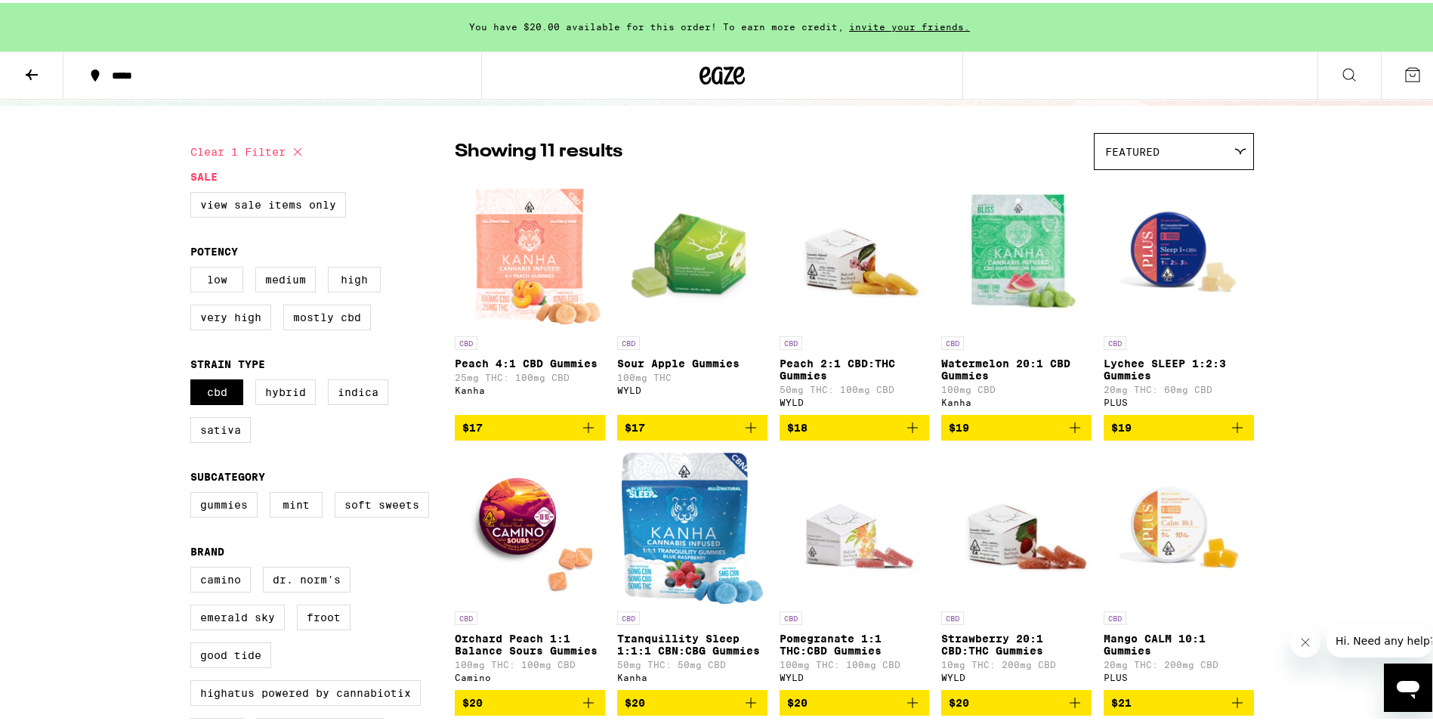
scroll to position [0, 0]
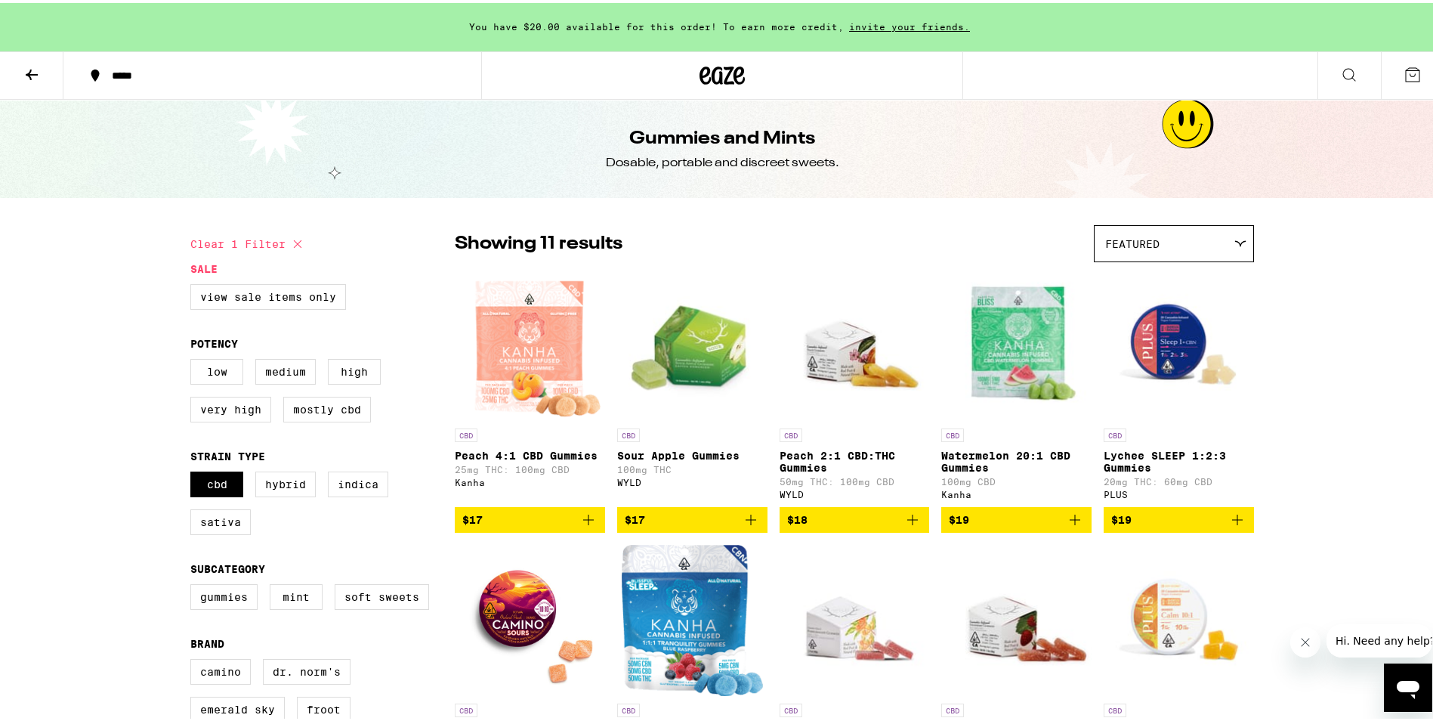
click at [686, 594] on img "Open page for Tranquillity Sleep 1:1:1 CBN:CBG Gummies from Kanha" at bounding box center [692, 617] width 141 height 151
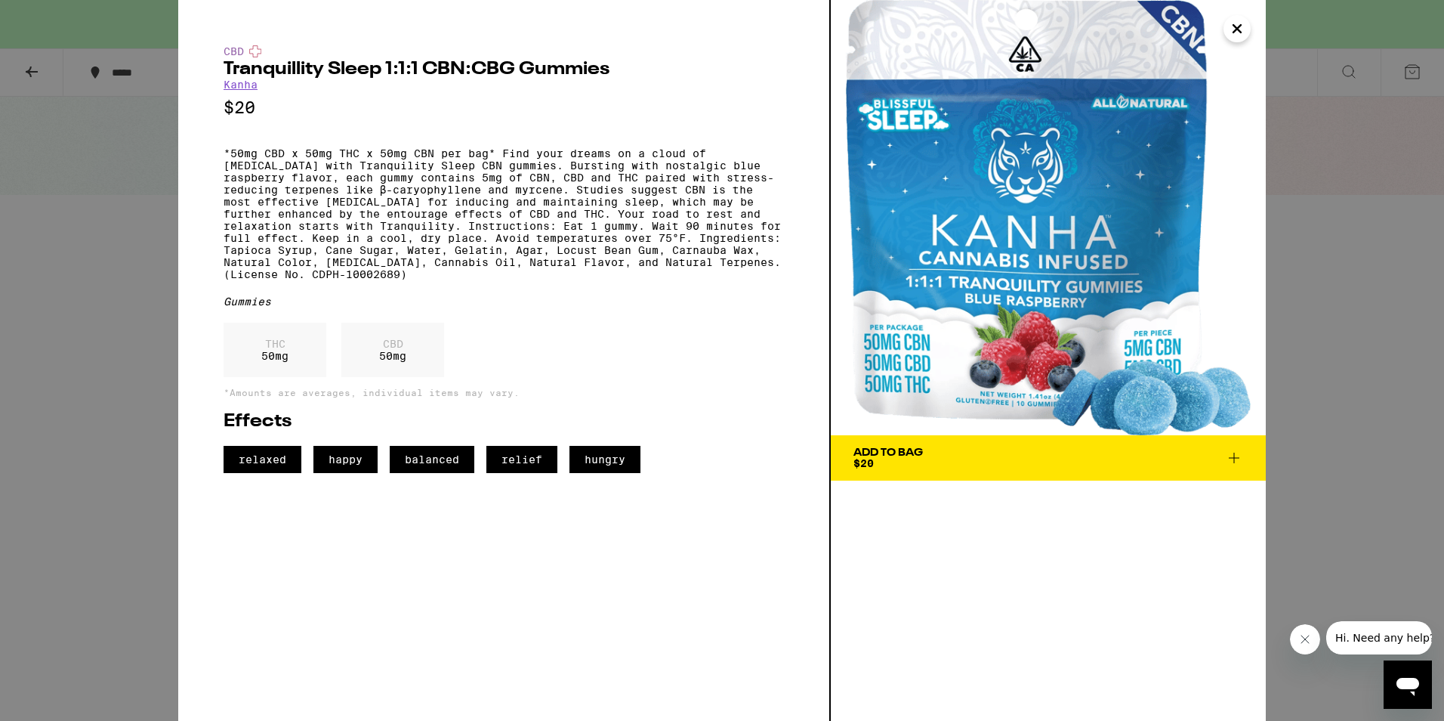
click at [238, 87] on link "Kanha" at bounding box center [241, 85] width 34 height 12
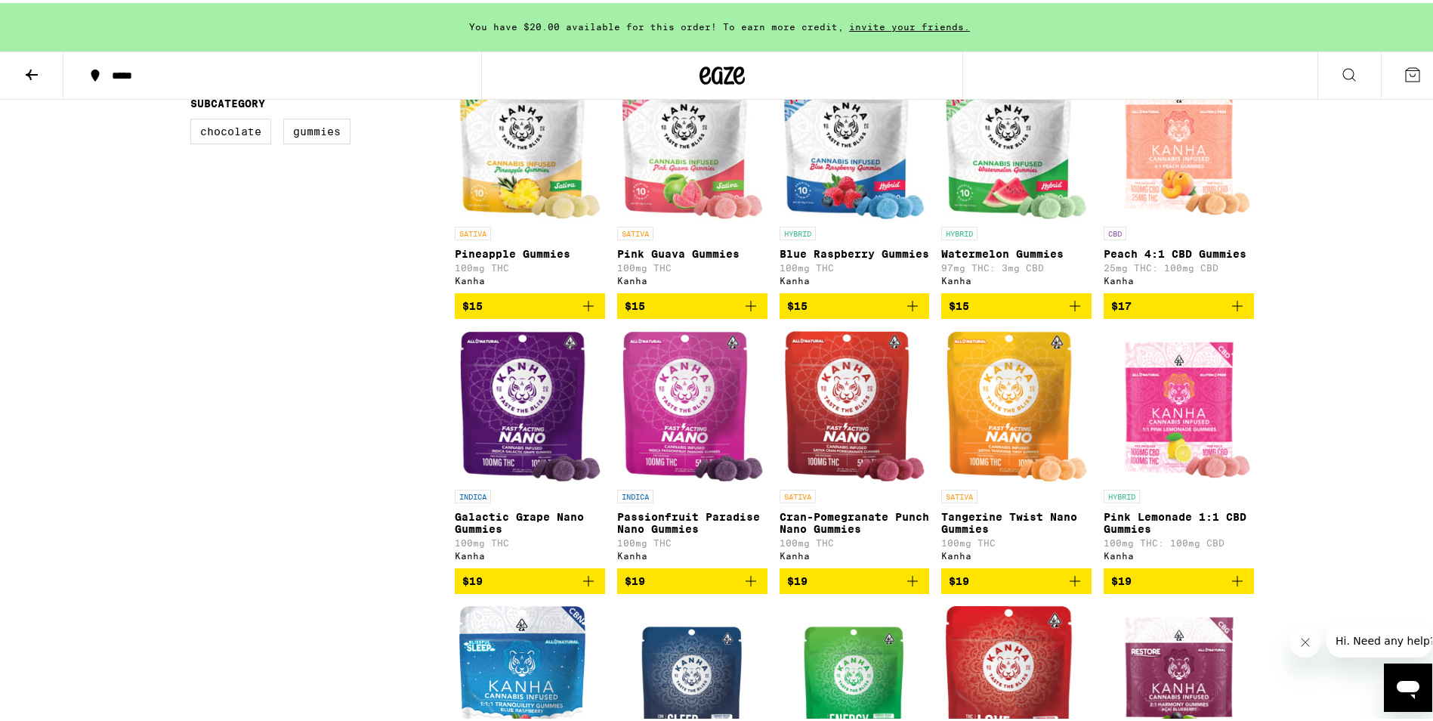
scroll to position [755, 0]
